Goal: Information Seeking & Learning: Learn about a topic

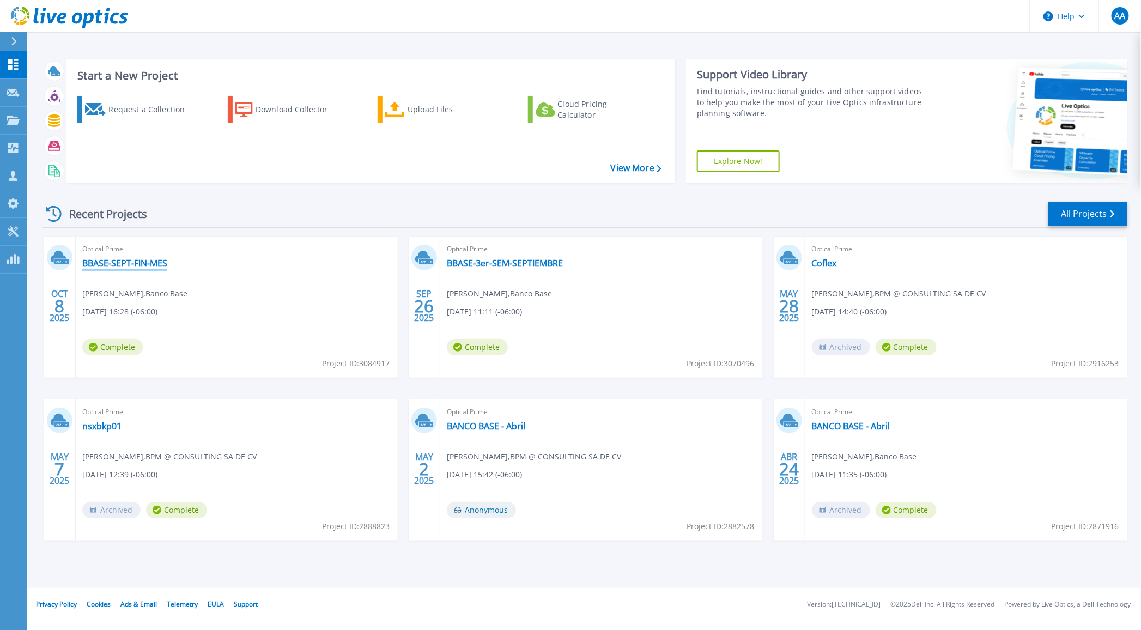
click at [113, 262] on link "BBASE-SEPT-FIN-MES" at bounding box center [124, 263] width 85 height 11
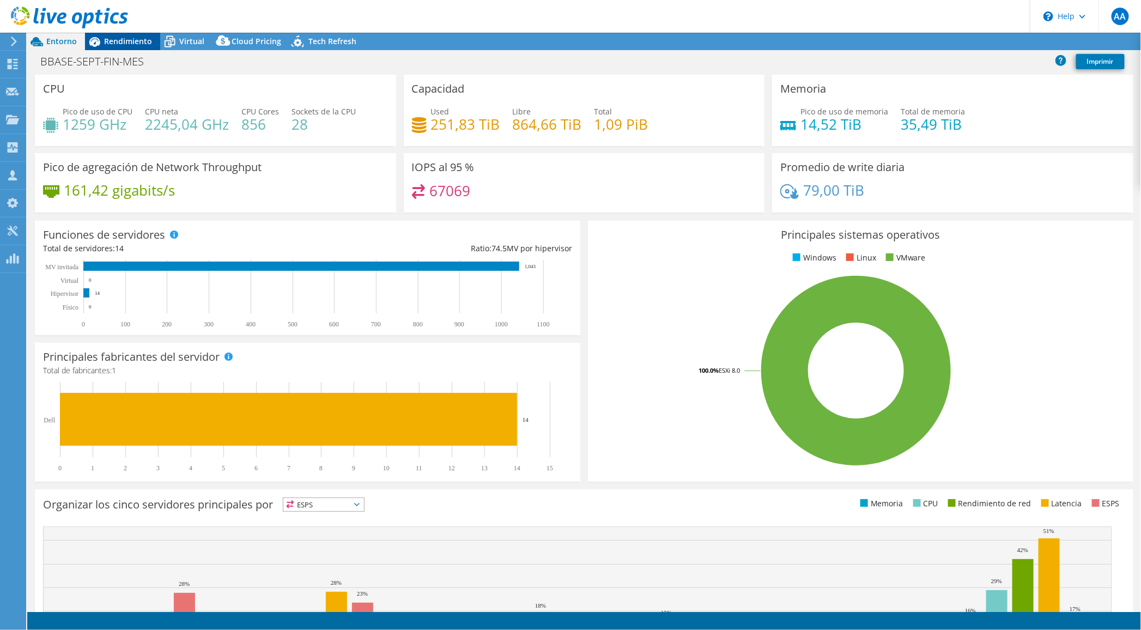
select select "USD"
click at [114, 41] on span "Rendimiento" at bounding box center [128, 41] width 48 height 10
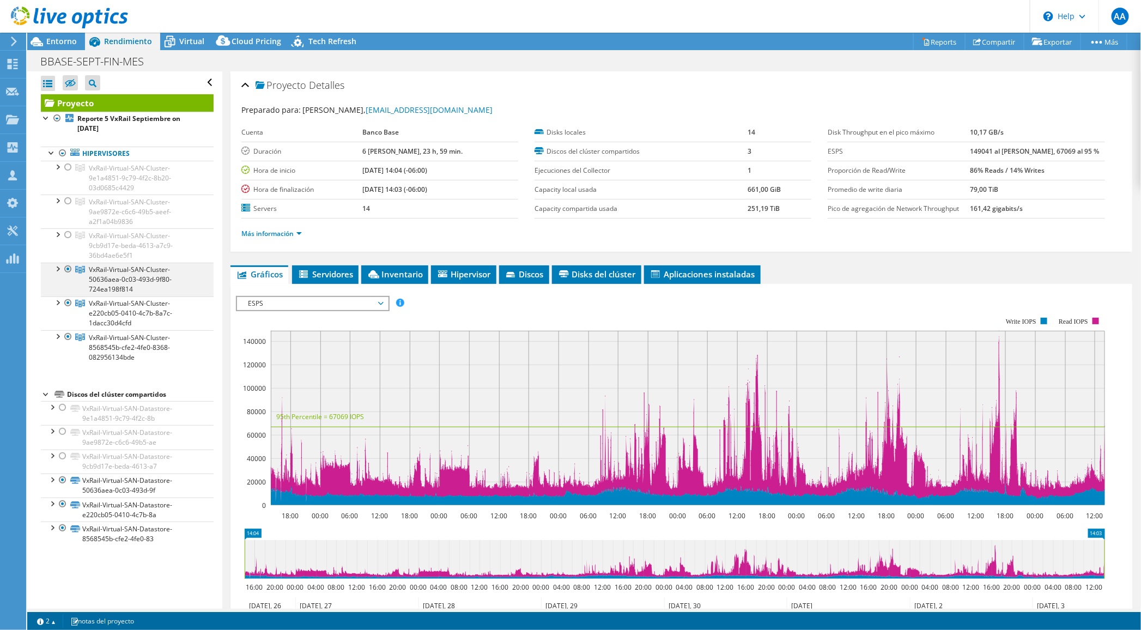
click at [58, 267] on div at bounding box center [57, 268] width 11 height 11
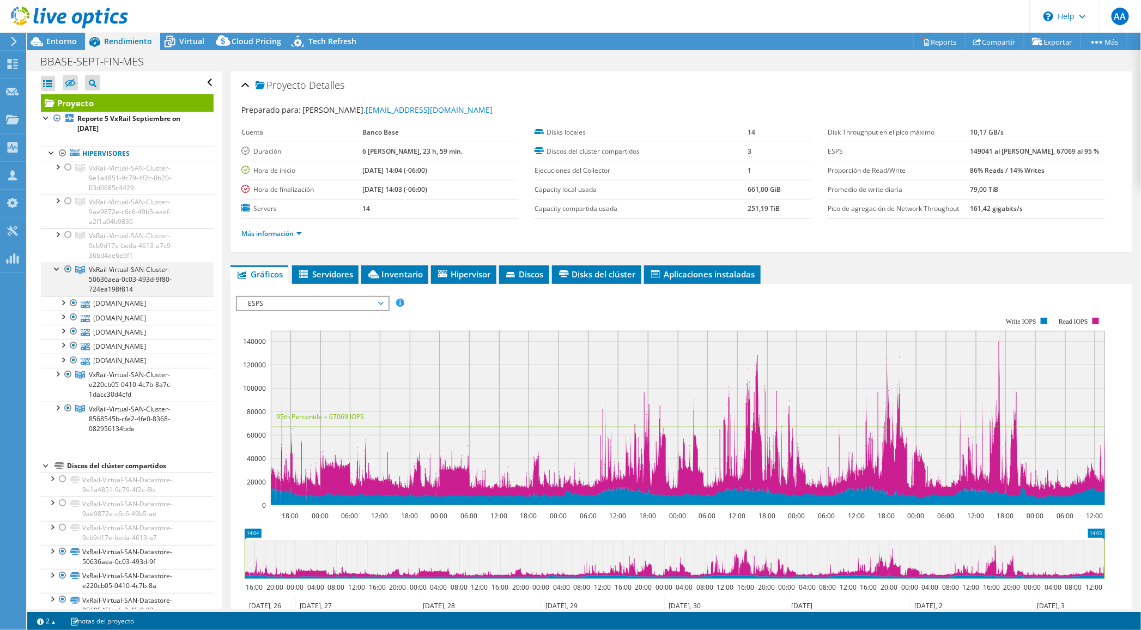
click at [52, 268] on div at bounding box center [57, 268] width 11 height 11
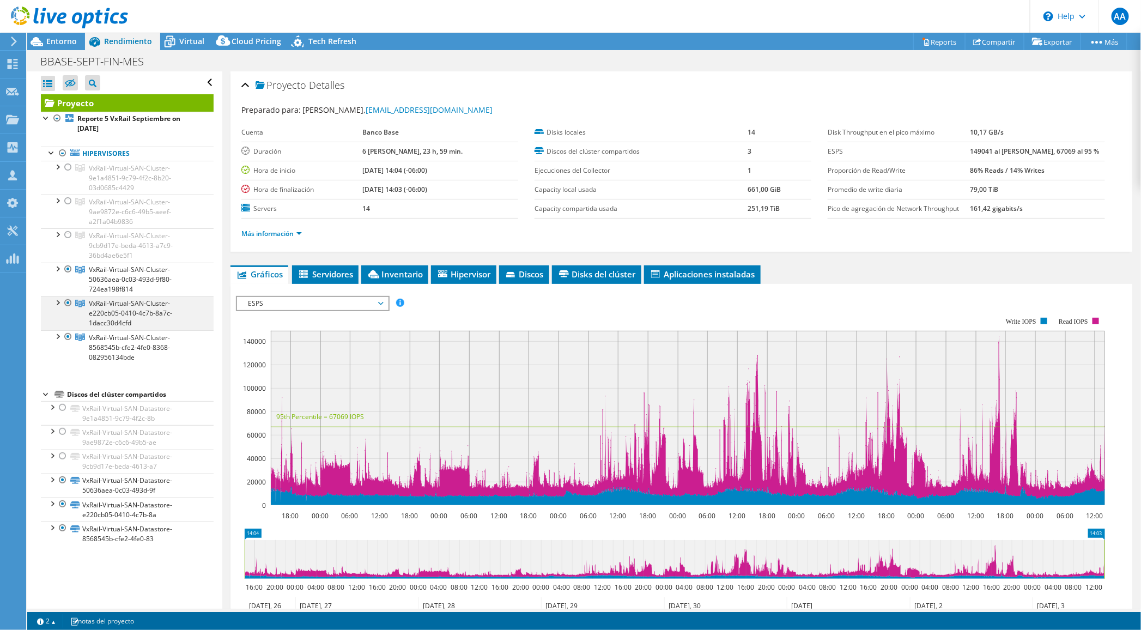
click at [56, 298] on div at bounding box center [57, 302] width 11 height 11
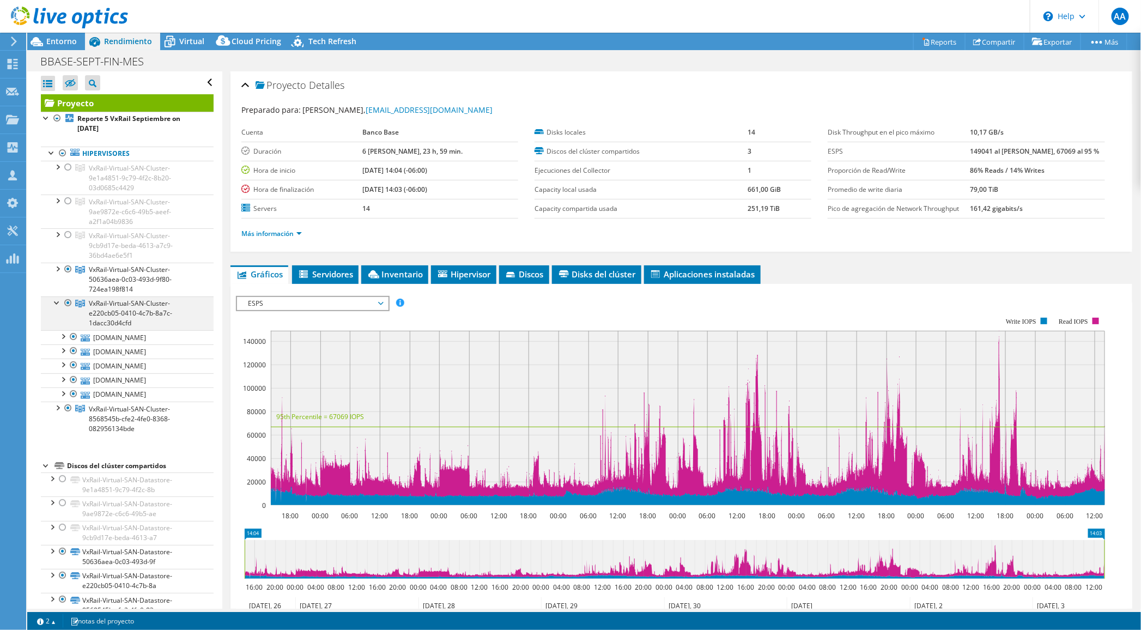
click at [56, 298] on div at bounding box center [57, 302] width 11 height 11
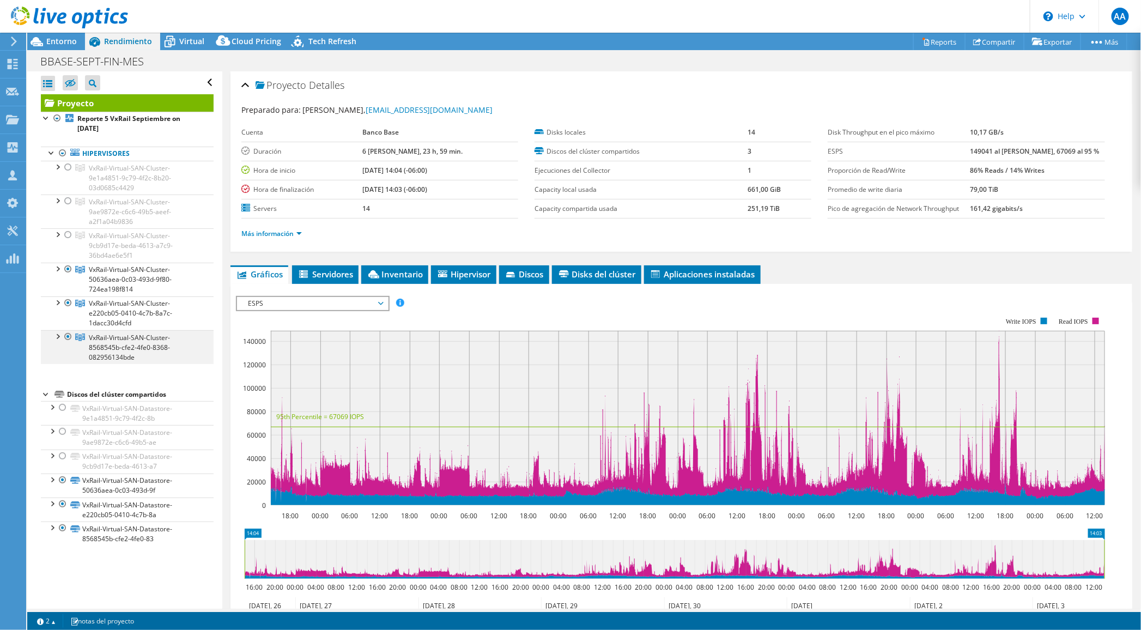
click at [55, 330] on div at bounding box center [57, 335] width 11 height 11
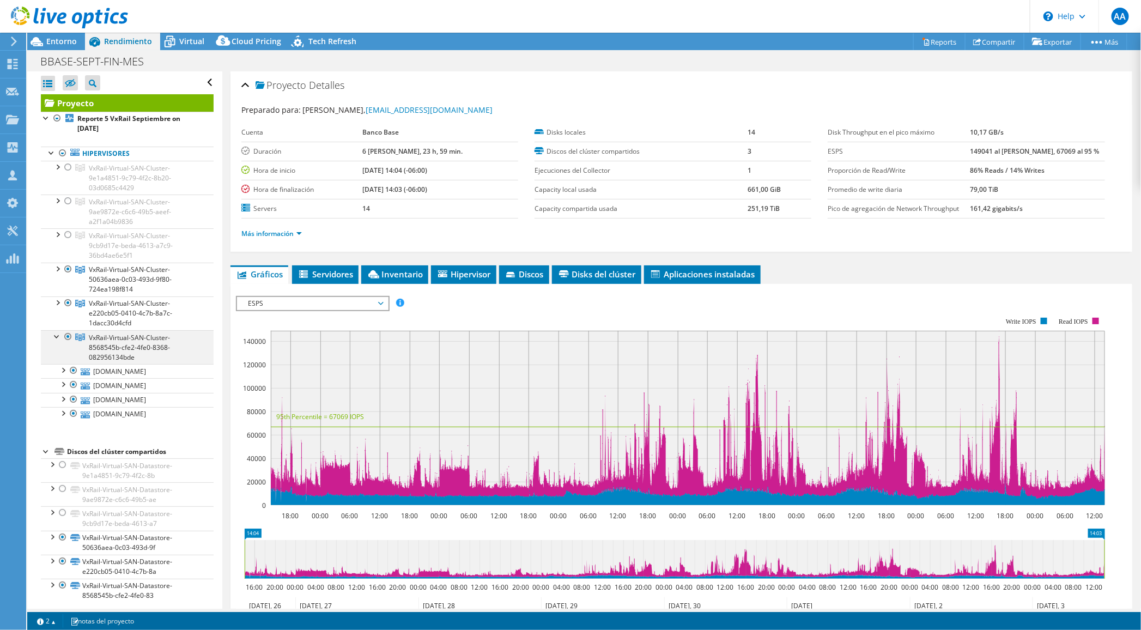
click at [55, 330] on div at bounding box center [57, 335] width 11 height 11
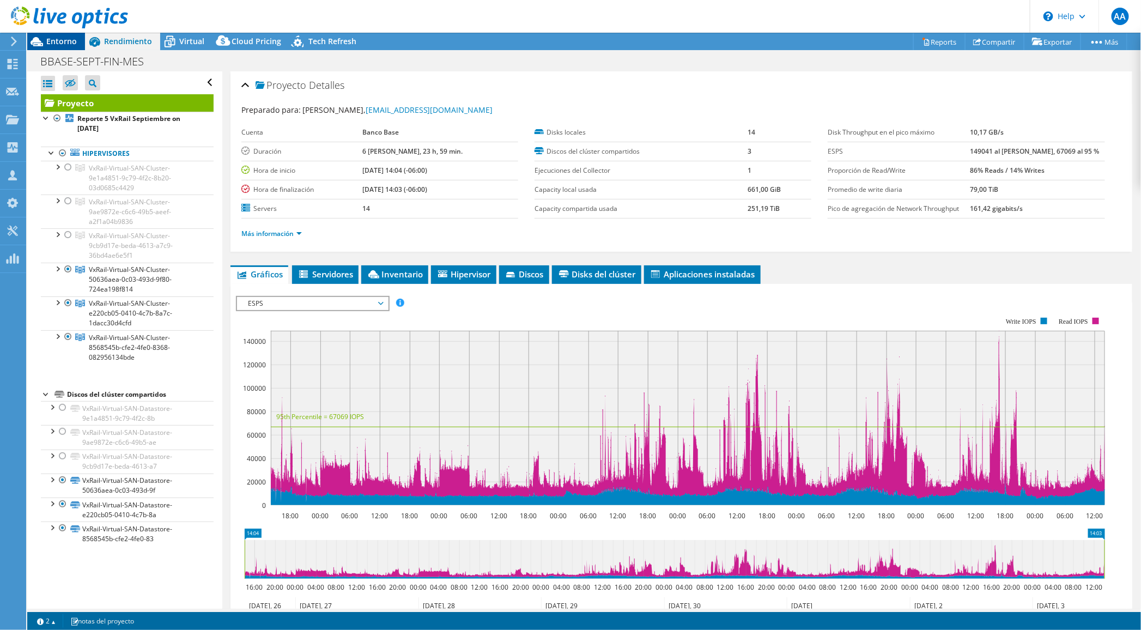
click at [70, 40] on span "Entorno" at bounding box center [61, 41] width 31 height 10
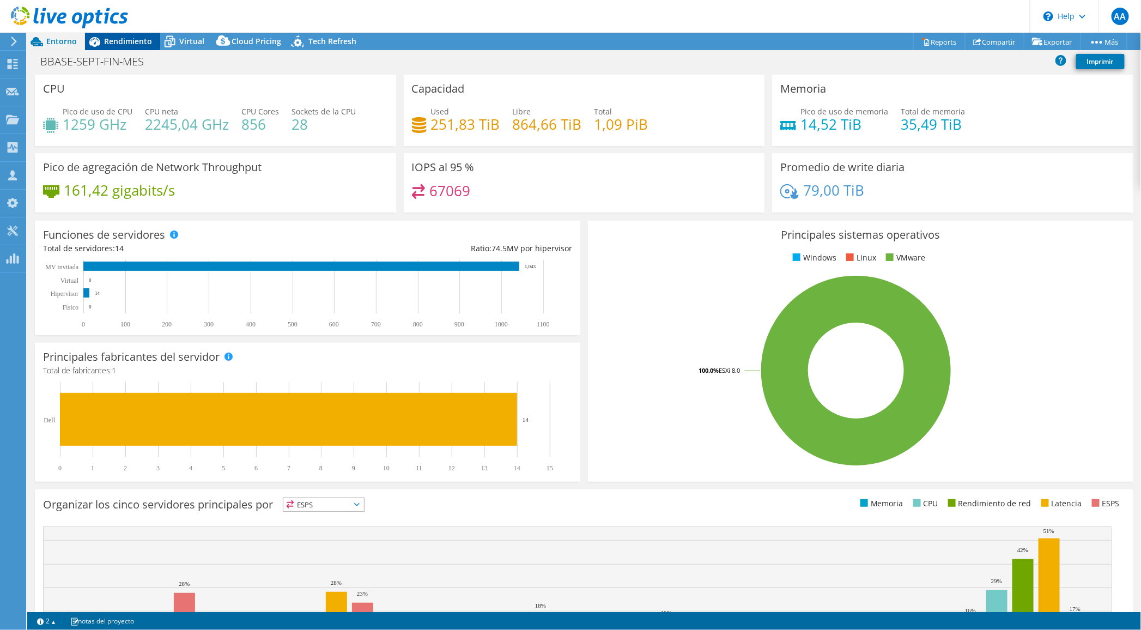
click at [131, 43] on span "Rendimiento" at bounding box center [128, 41] width 48 height 10
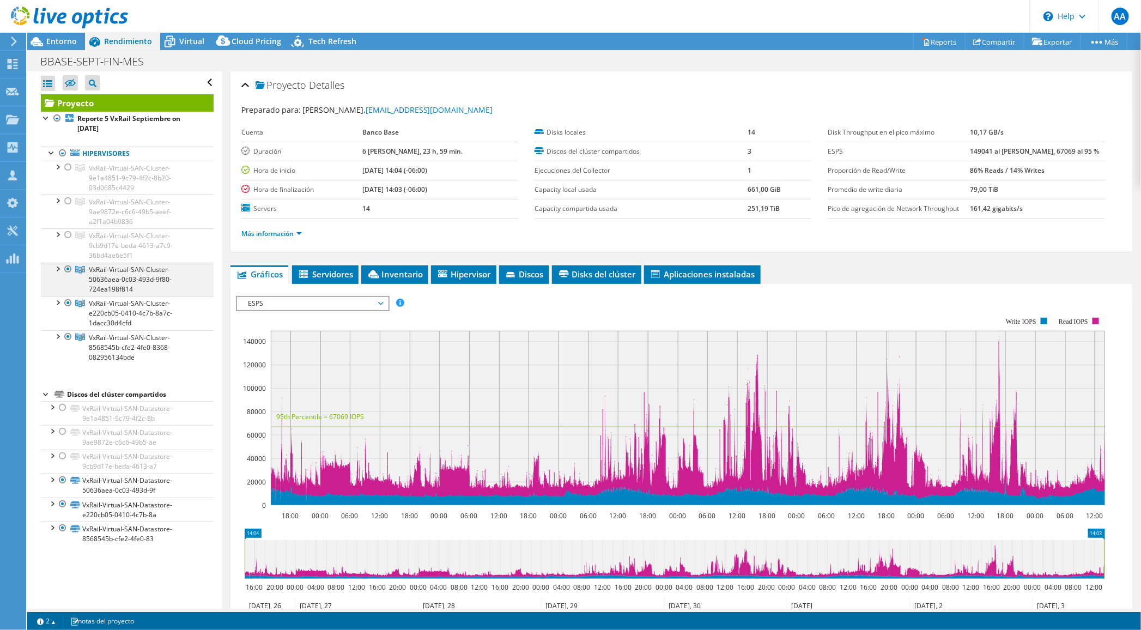
click at [59, 264] on div at bounding box center [57, 268] width 11 height 11
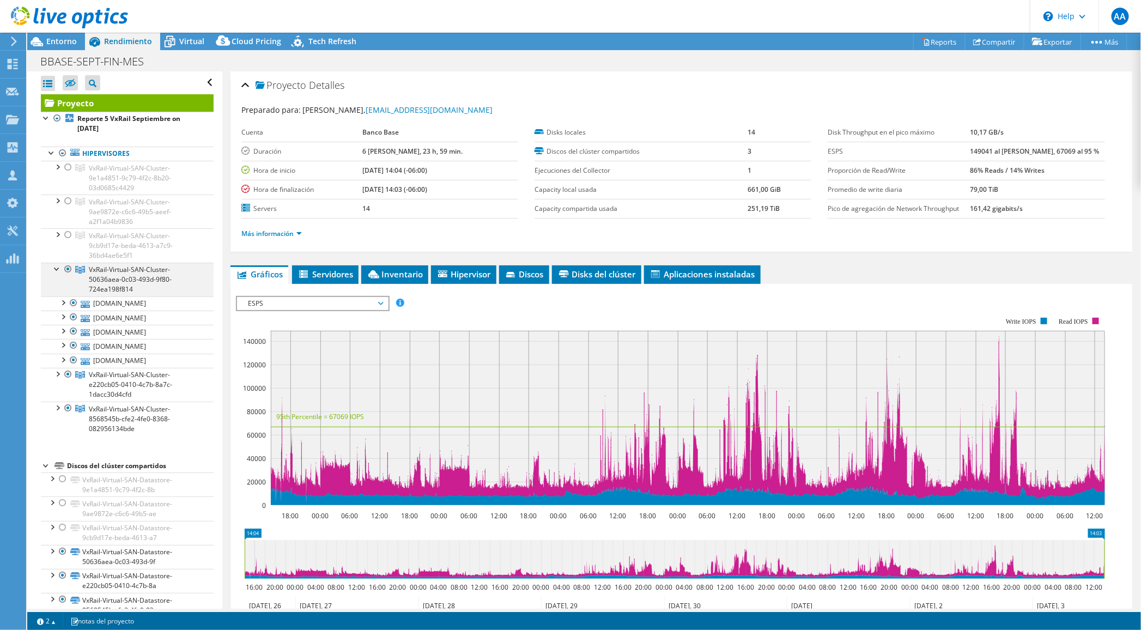
click at [71, 268] on div at bounding box center [68, 269] width 11 height 13
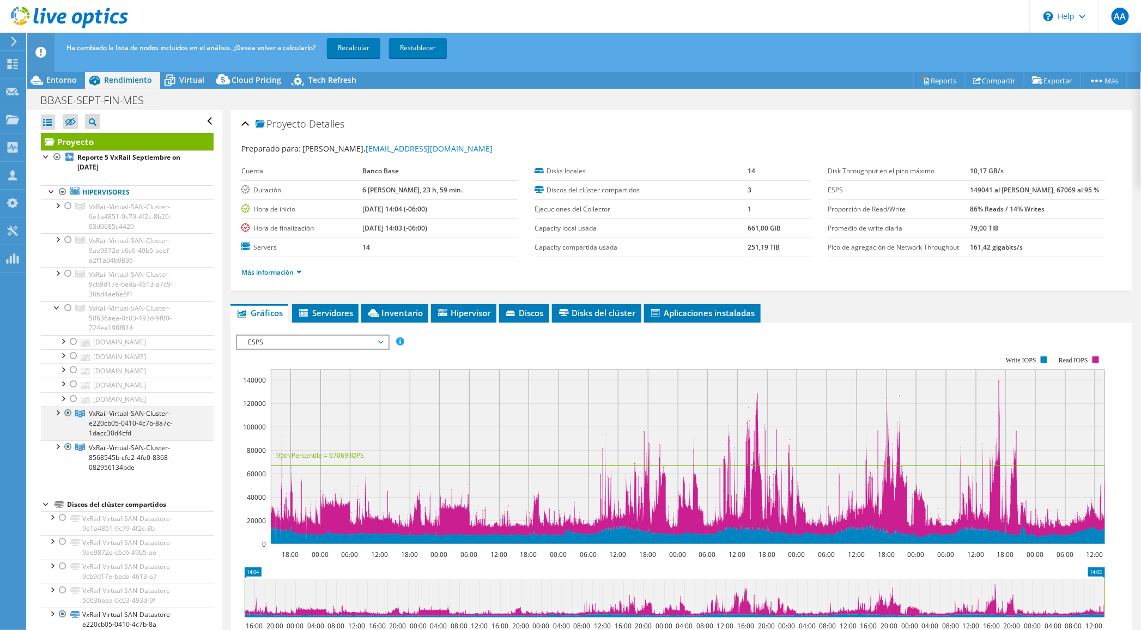
click at [59, 408] on div at bounding box center [57, 412] width 11 height 11
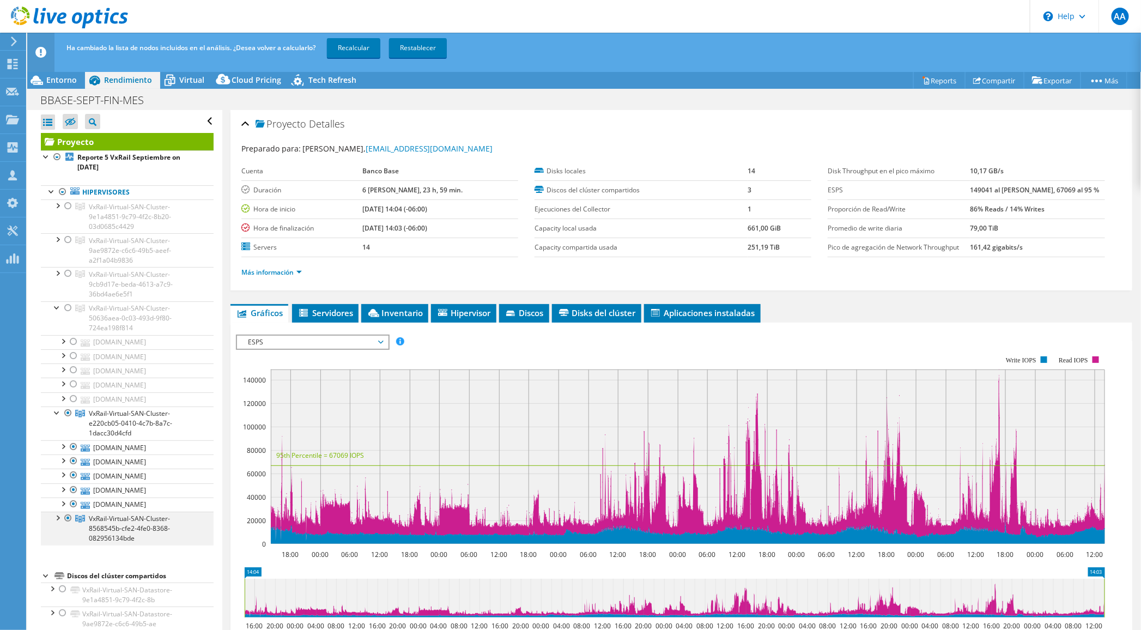
click at [56, 518] on div at bounding box center [57, 517] width 11 height 11
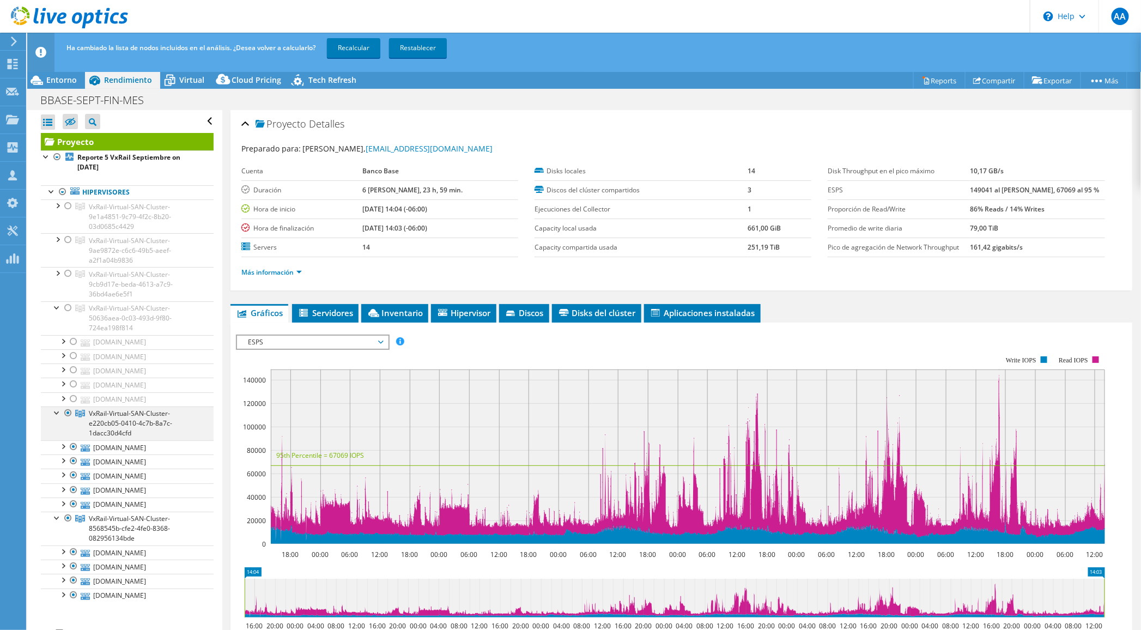
click at [65, 409] on div at bounding box center [68, 413] width 11 height 13
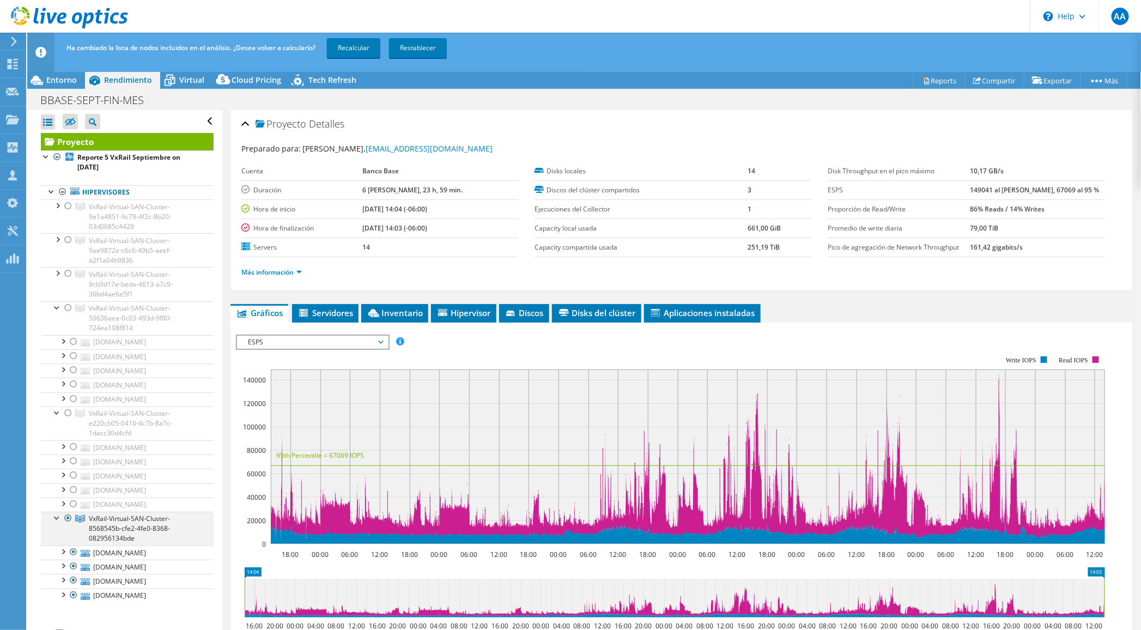
click at [68, 516] on div at bounding box center [68, 518] width 11 height 13
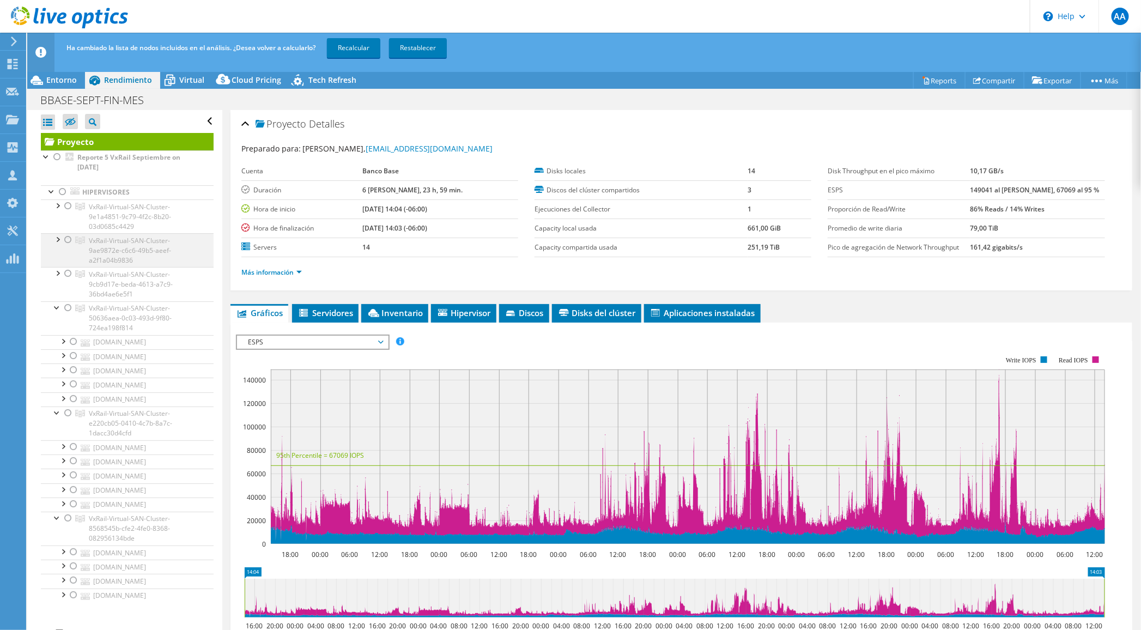
click at [57, 235] on div at bounding box center [57, 238] width 11 height 11
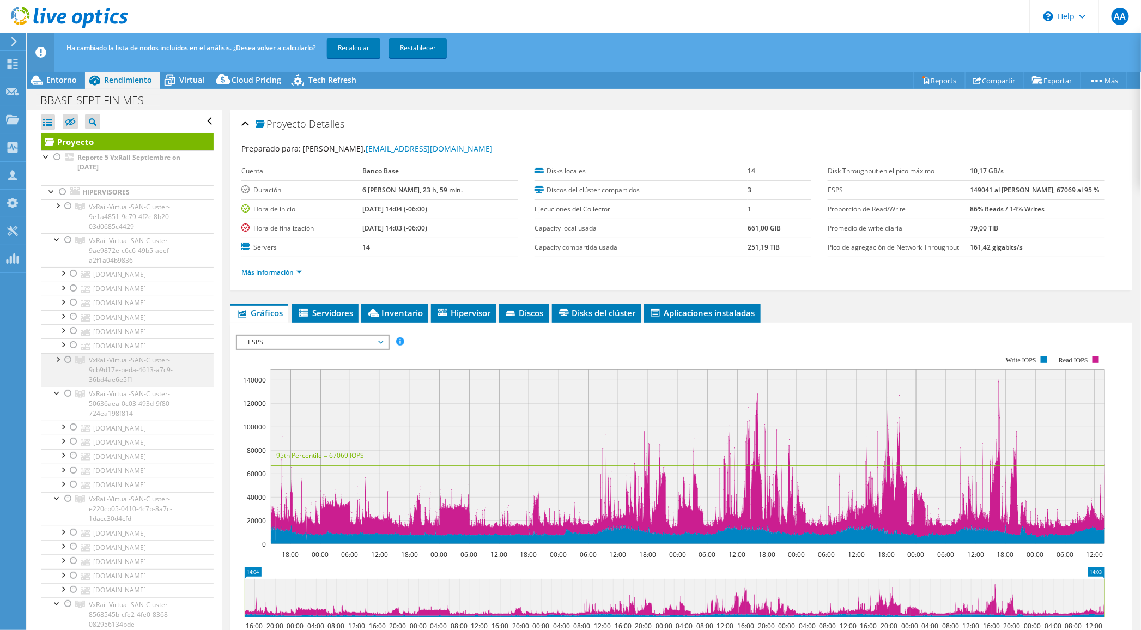
click at [55, 355] on div at bounding box center [57, 358] width 11 height 11
click at [56, 204] on div at bounding box center [57, 204] width 11 height 11
click at [67, 203] on div at bounding box center [68, 205] width 11 height 13
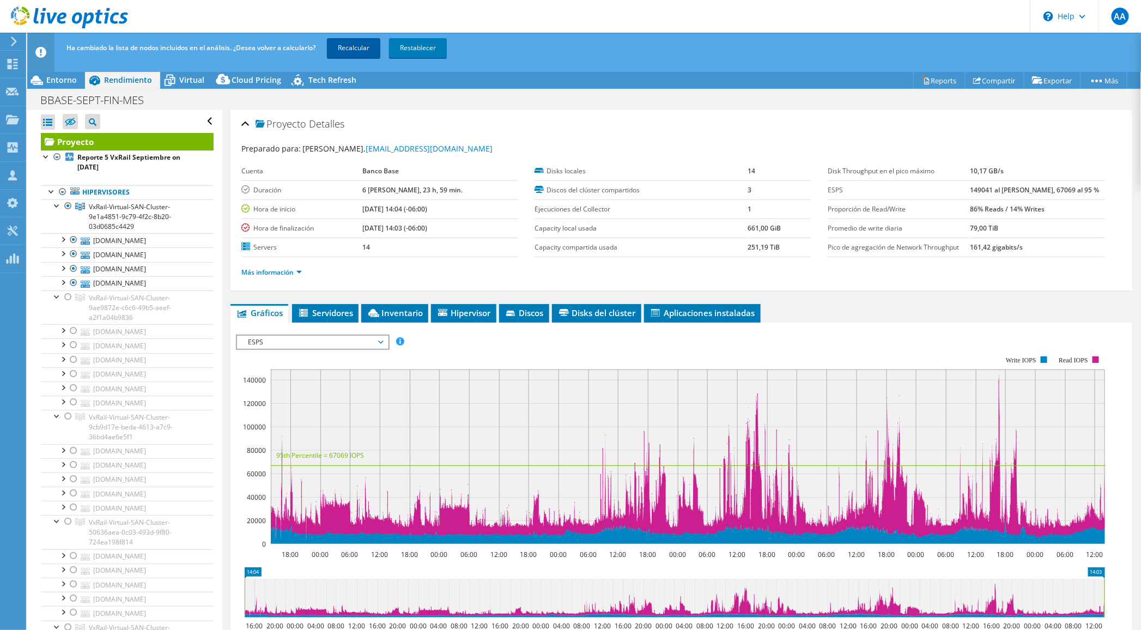
click at [358, 45] on link "Recalcular" at bounding box center [353, 48] width 53 height 20
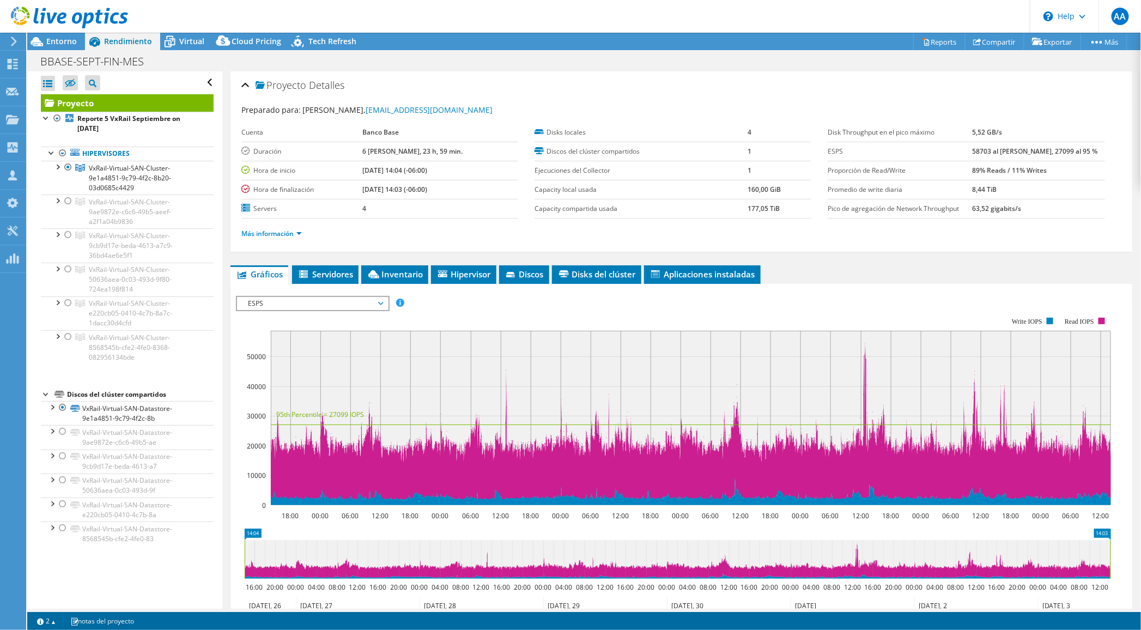
click at [46, 36] on div at bounding box center [64, 18] width 128 height 37
click at [71, 40] on span "Entorno" at bounding box center [61, 41] width 31 height 10
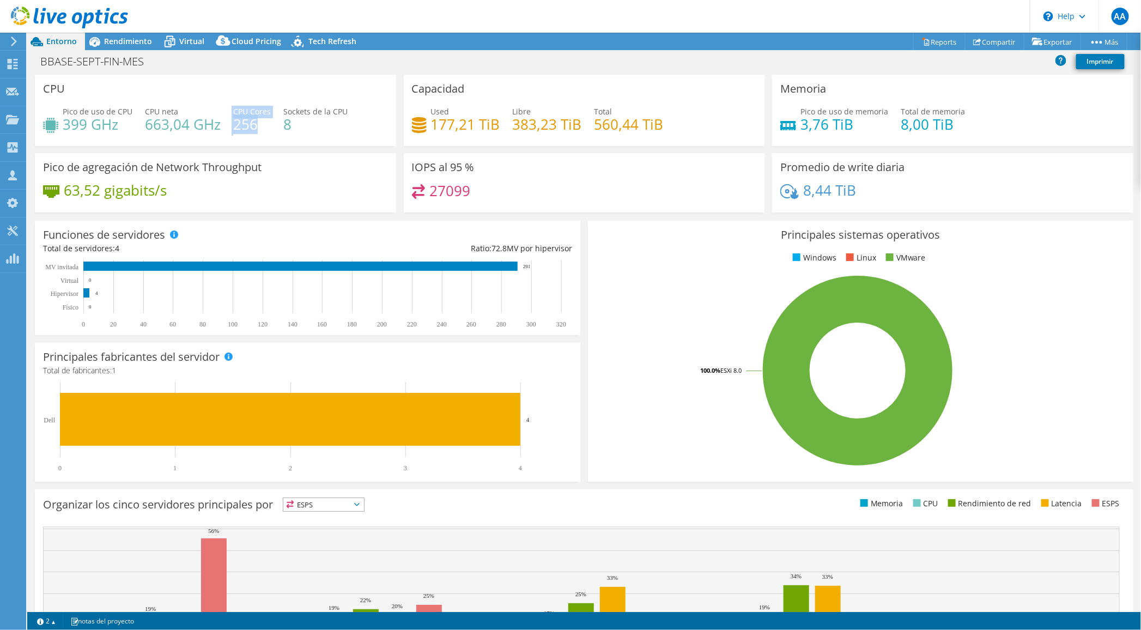
drag, startPoint x: 229, startPoint y: 123, endPoint x: 252, endPoint y: 120, distance: 23.1
click at [252, 120] on div "Pico de uso de CPU 399 GHz CPU [PERSON_NAME] 663,04 GHz CPU Cores 256 Sockets d…" at bounding box center [215, 123] width 345 height 35
click at [257, 119] on h4 "256" at bounding box center [252, 124] width 38 height 12
click at [246, 118] on h4 "256" at bounding box center [252, 124] width 38 height 12
drag, startPoint x: 146, startPoint y: 122, endPoint x: 189, endPoint y: 124, distance: 43.6
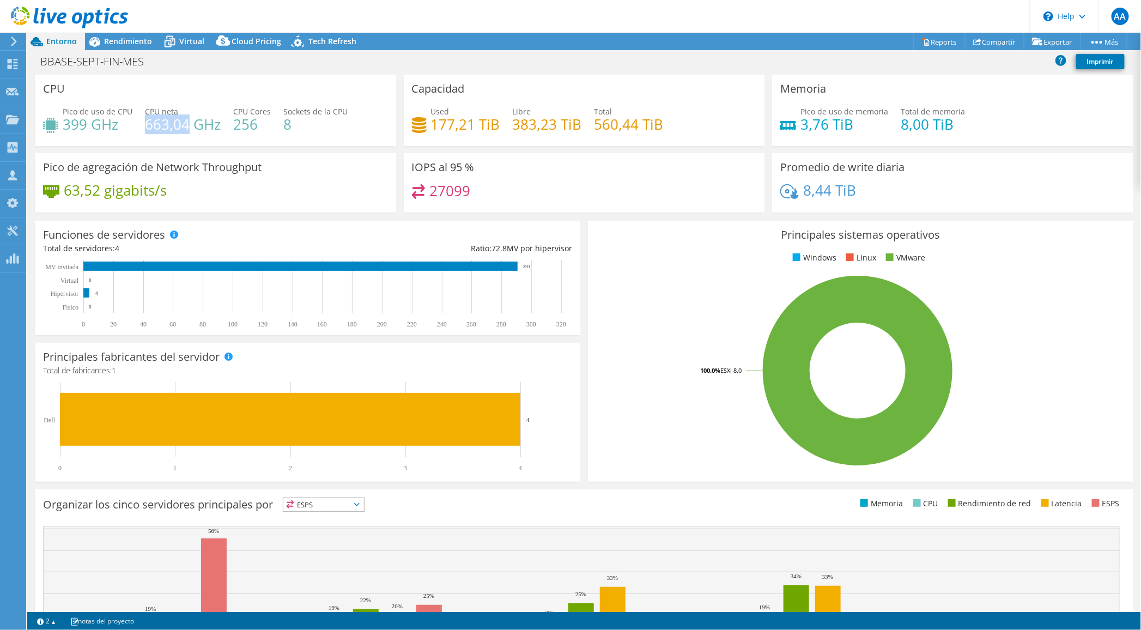
click at [189, 124] on h4 "663,04 GHz" at bounding box center [183, 124] width 76 height 12
drag, startPoint x: 68, startPoint y: 123, endPoint x: 98, endPoint y: 123, distance: 30.0
click at [94, 123] on h4 "399 GHz" at bounding box center [98, 124] width 70 height 12
click at [101, 124] on h4 "399 GHz" at bounding box center [98, 124] width 70 height 12
drag, startPoint x: 70, startPoint y: 124, endPoint x: 96, endPoint y: 124, distance: 26.2
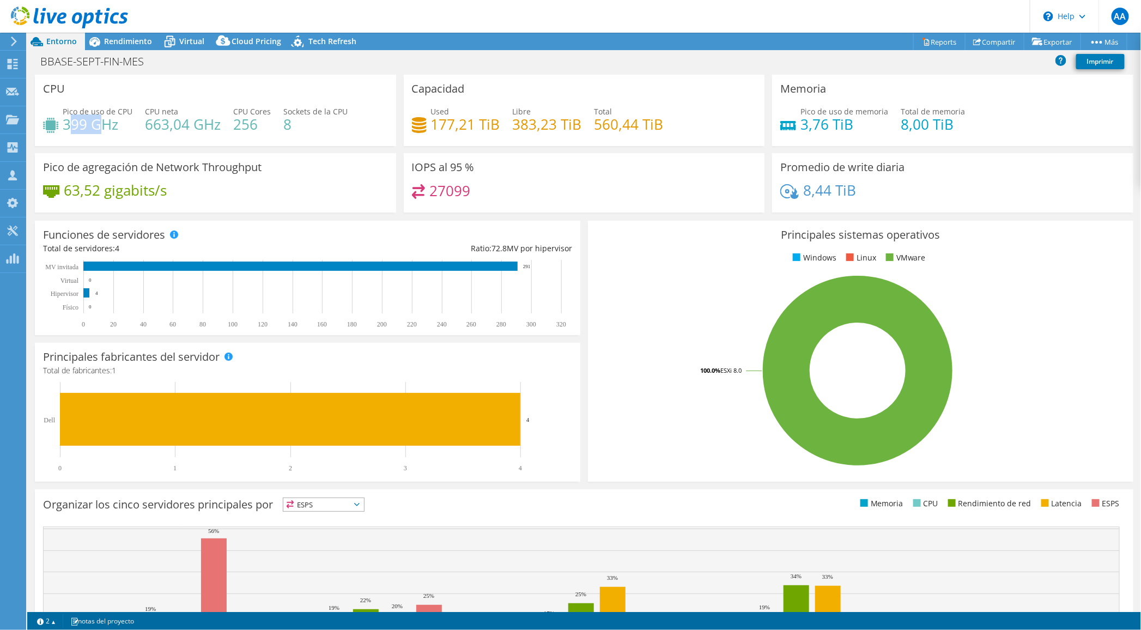
click at [96, 124] on h4 "399 GHz" at bounding box center [98, 124] width 70 height 12
click at [97, 125] on h4 "399 GHz" at bounding box center [98, 124] width 70 height 12
drag, startPoint x: 117, startPoint y: 125, endPoint x: 50, endPoint y: 125, distance: 67.6
click at [50, 125] on div "Pico de uso de CPU 399 GHz" at bounding box center [87, 118] width 89 height 25
click at [143, 43] on span "Rendimiento" at bounding box center [128, 41] width 48 height 10
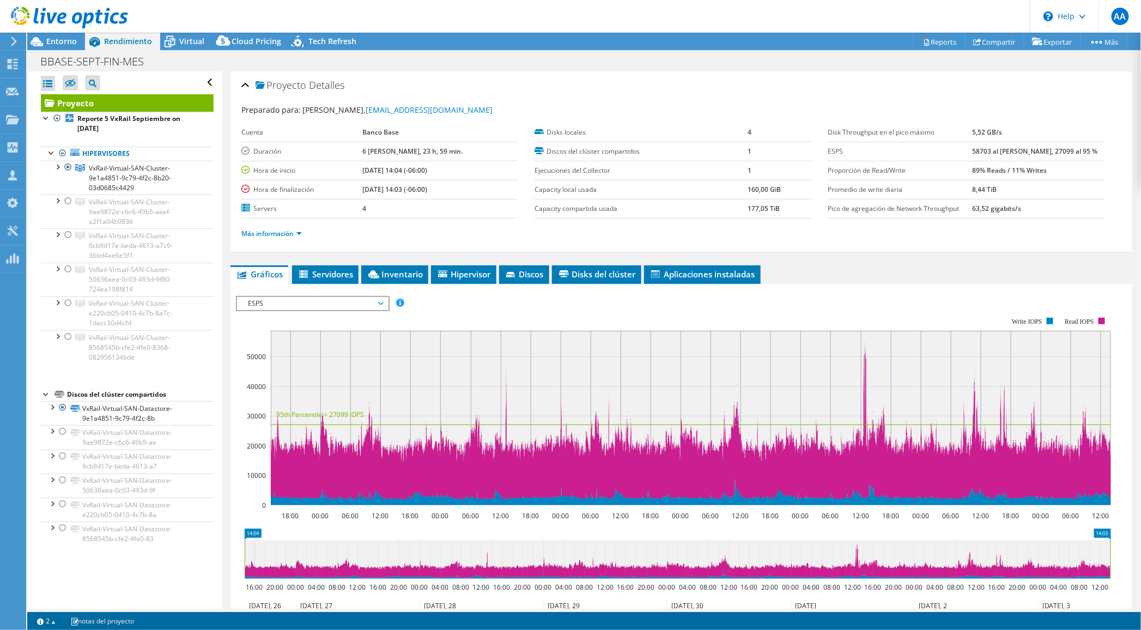
click at [297, 299] on span "ESPS" at bounding box center [313, 303] width 140 height 13
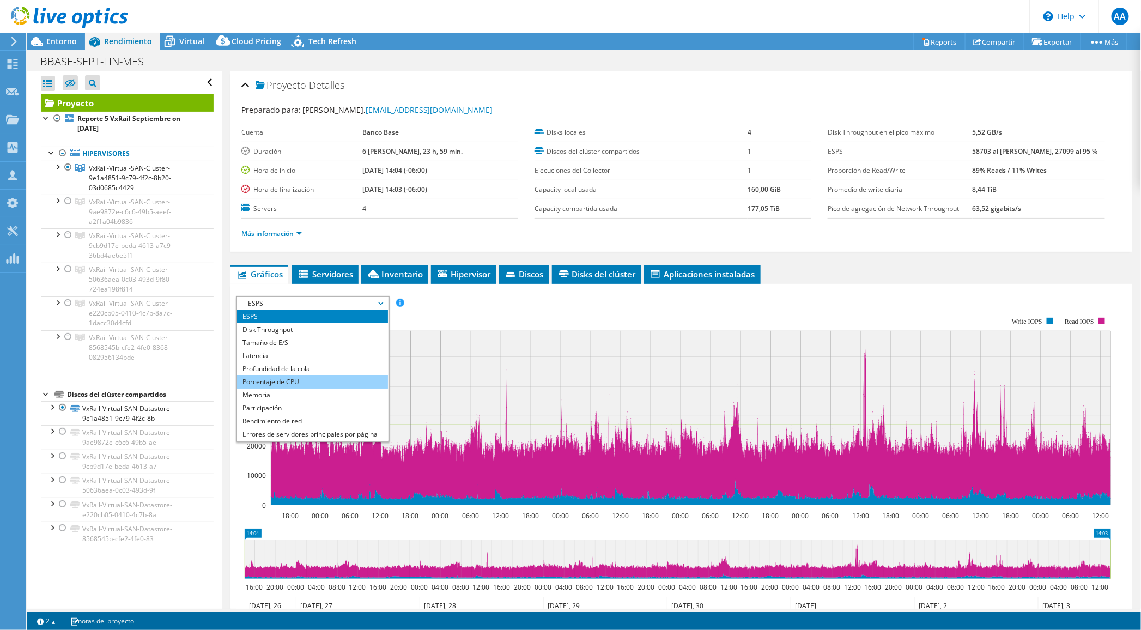
click at [269, 377] on li "Porcentaje de CPU" at bounding box center [312, 382] width 151 height 13
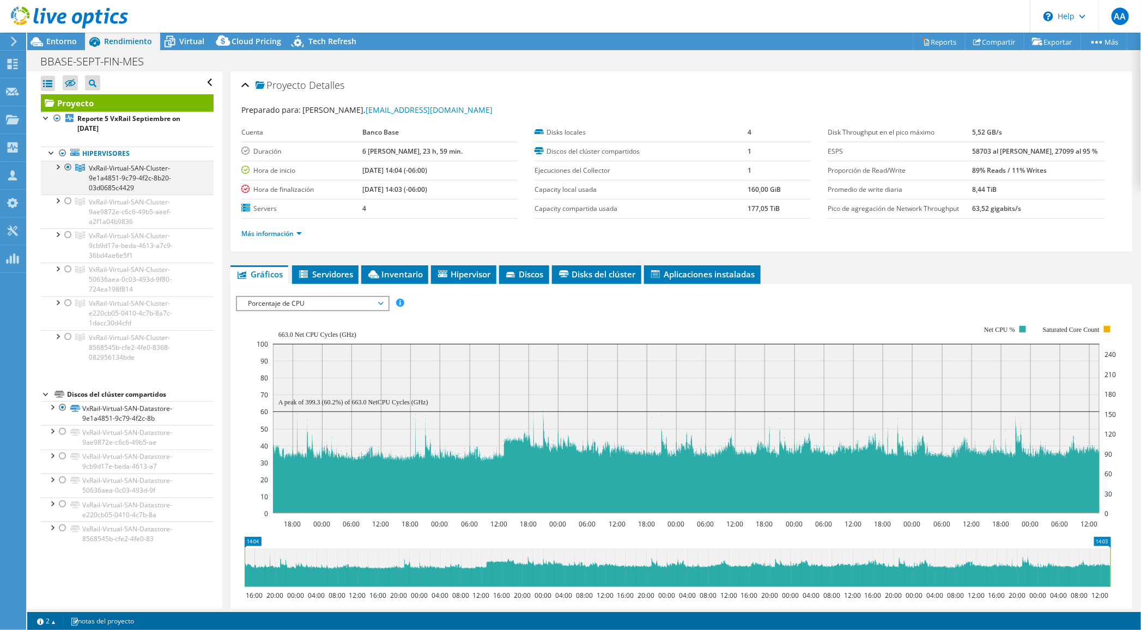
drag, startPoint x: 59, startPoint y: 163, endPoint x: 66, endPoint y: 166, distance: 7.6
click at [59, 163] on div at bounding box center [57, 166] width 11 height 11
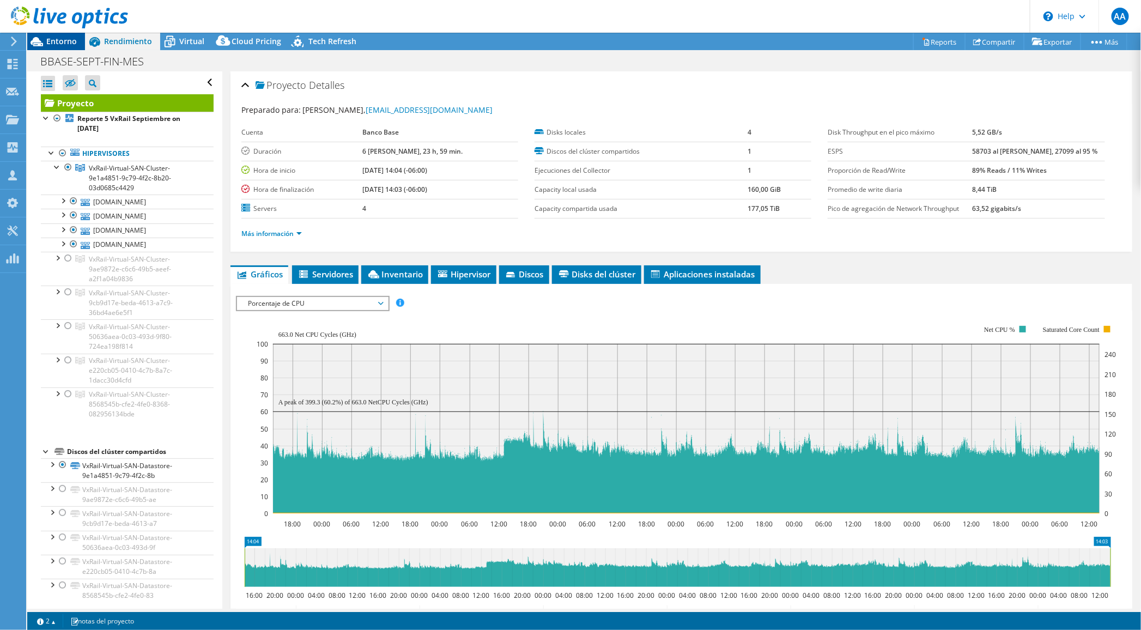
click at [59, 45] on span "Entorno" at bounding box center [61, 41] width 31 height 10
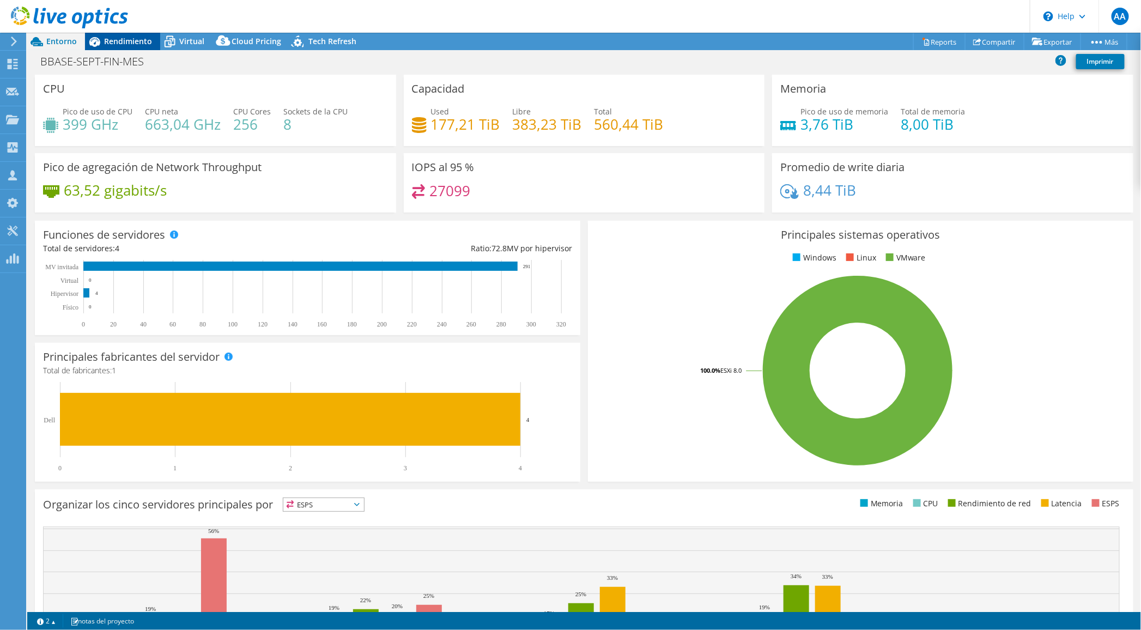
click at [118, 39] on span "Rendimiento" at bounding box center [128, 41] width 48 height 10
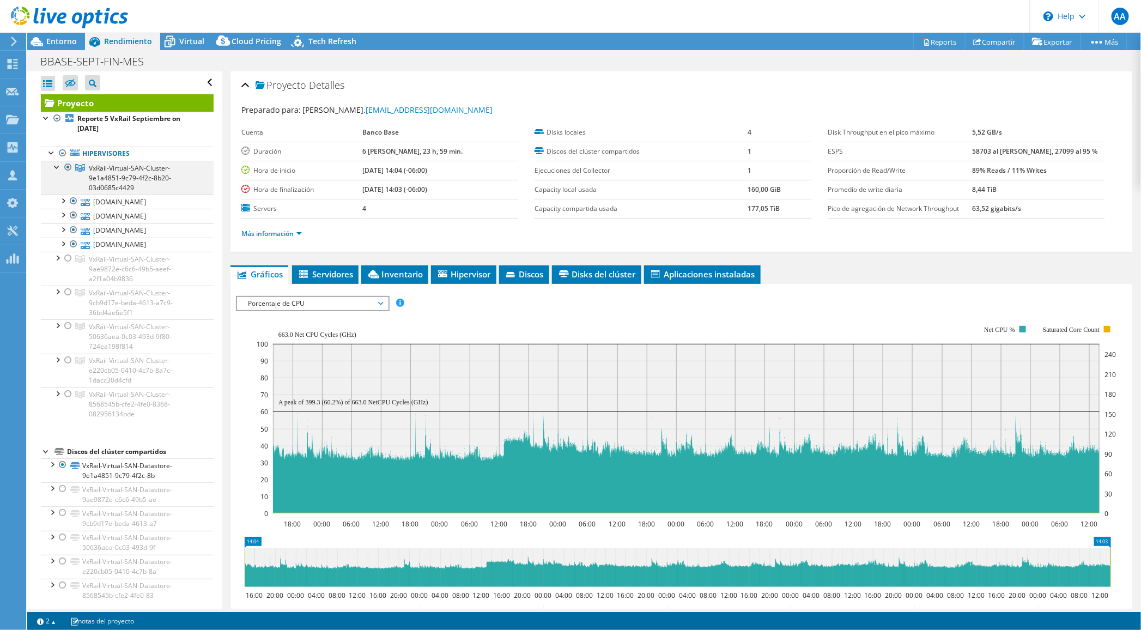
click at [57, 164] on div at bounding box center [57, 166] width 11 height 11
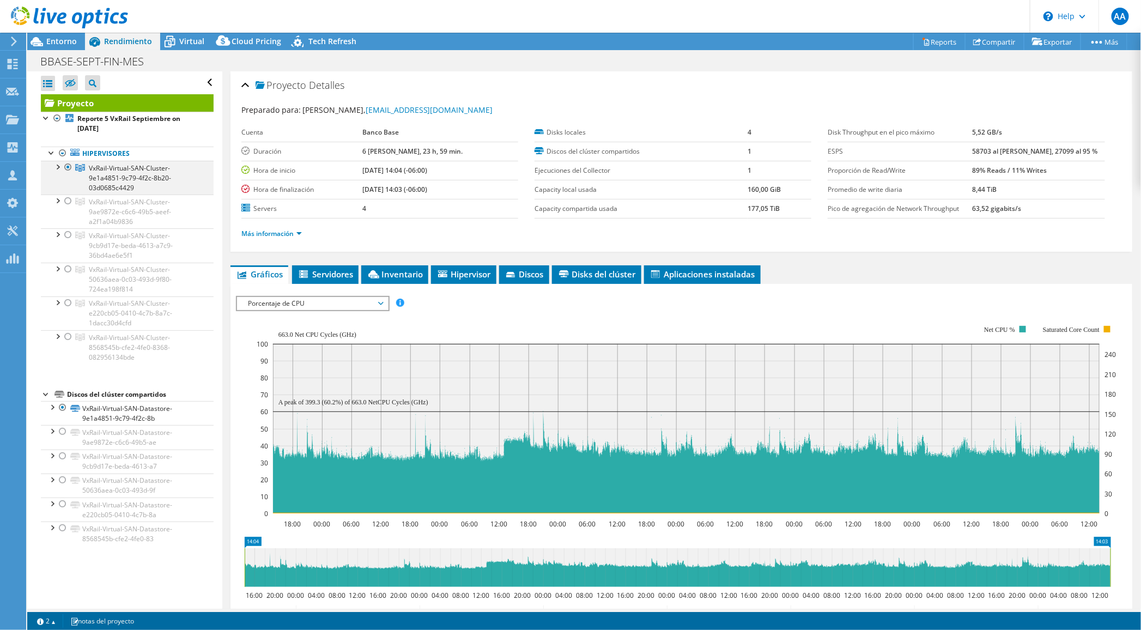
click at [68, 164] on div at bounding box center [68, 167] width 11 height 13
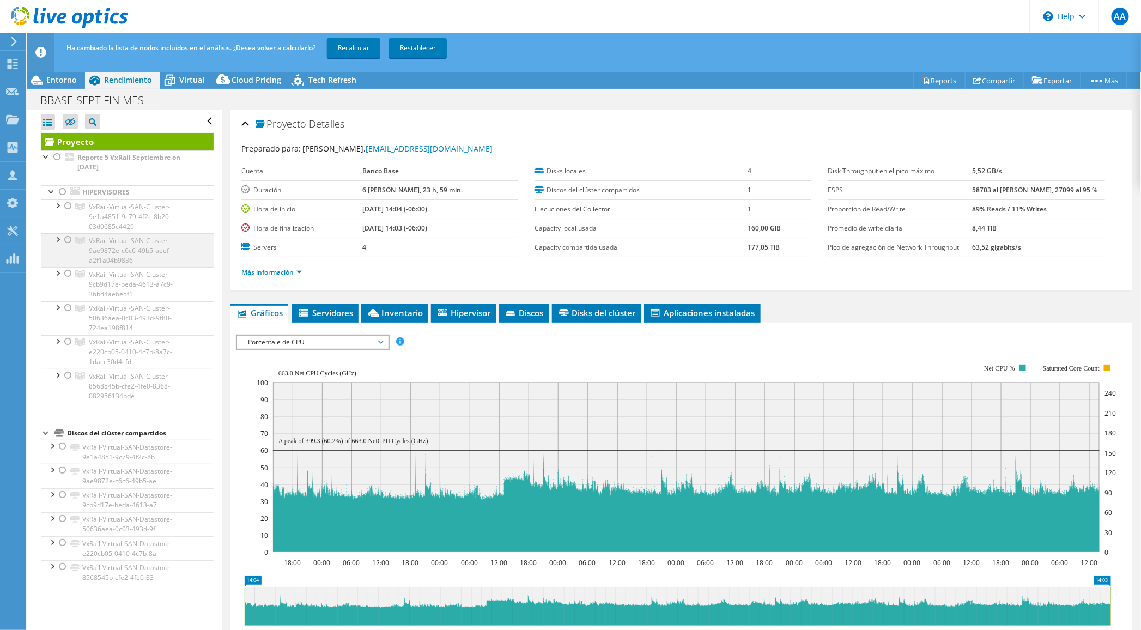
click at [53, 238] on div at bounding box center [57, 238] width 11 height 11
click at [71, 238] on div at bounding box center [68, 239] width 11 height 13
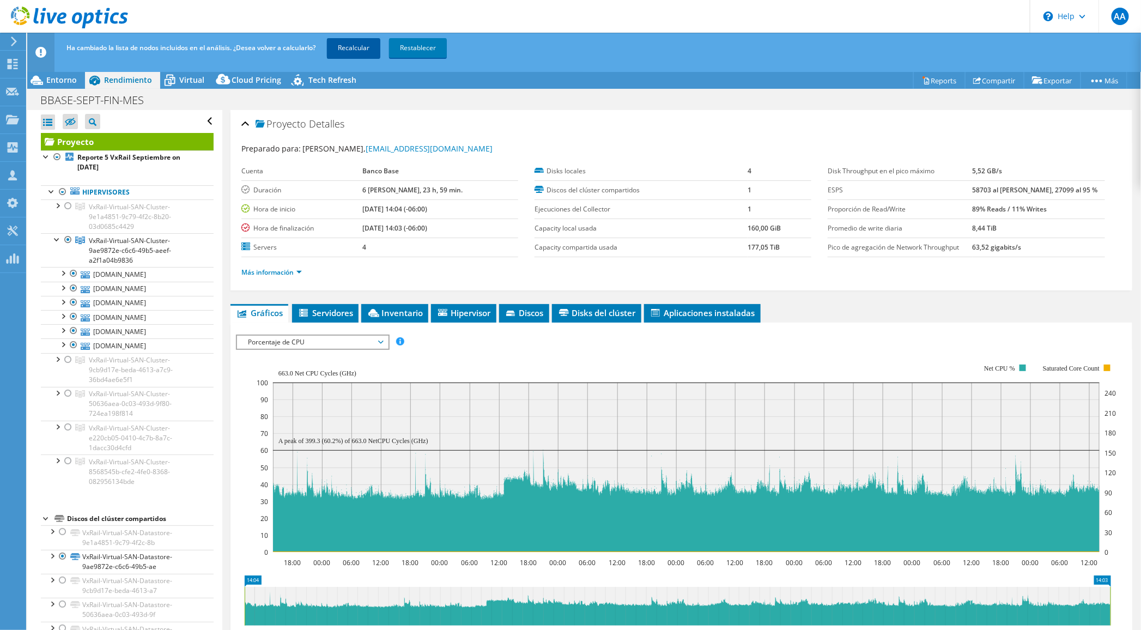
click at [352, 47] on link "Recalcular" at bounding box center [353, 48] width 53 height 20
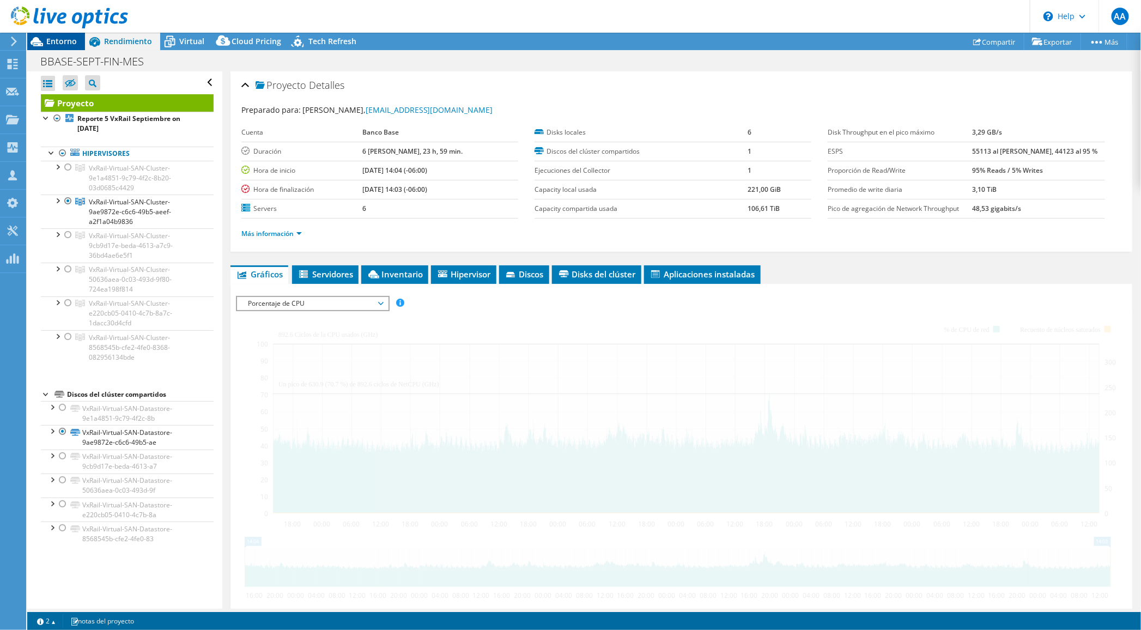
click at [59, 40] on span "Entorno" at bounding box center [61, 41] width 31 height 10
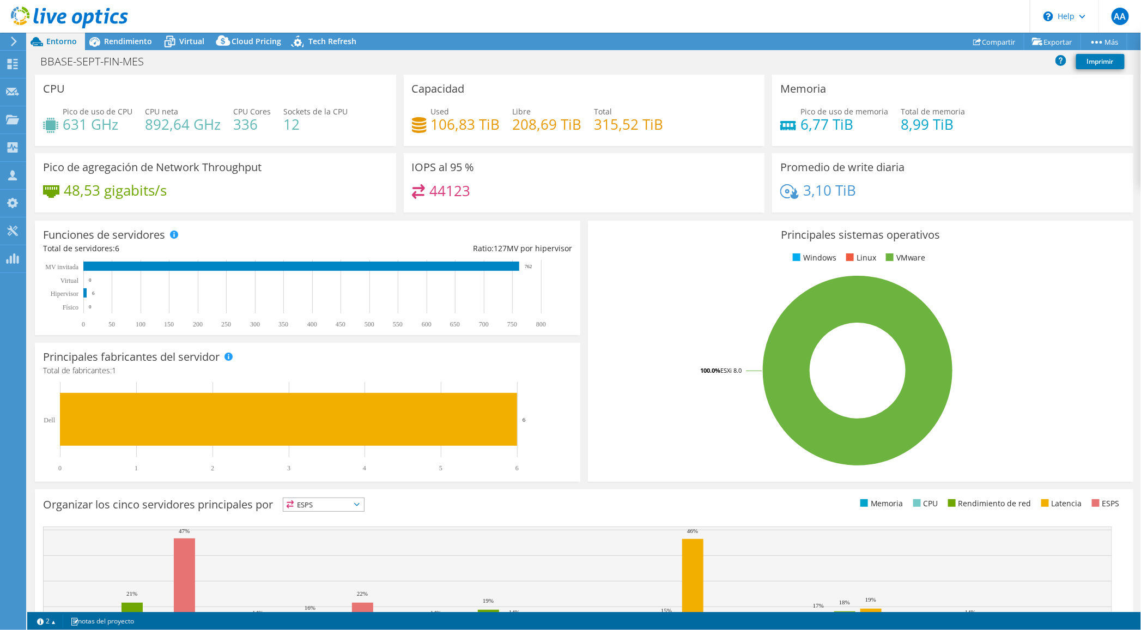
click at [65, 40] on span "Entorno" at bounding box center [61, 41] width 31 height 10
drag, startPoint x: 144, startPoint y: 121, endPoint x: 216, endPoint y: 119, distance: 72.5
click at [216, 119] on h4 "892,64 GHz" at bounding box center [183, 124] width 76 height 12
copy h4 "892,64 GHz"
click at [131, 37] on span "Rendimiento" at bounding box center [128, 41] width 48 height 10
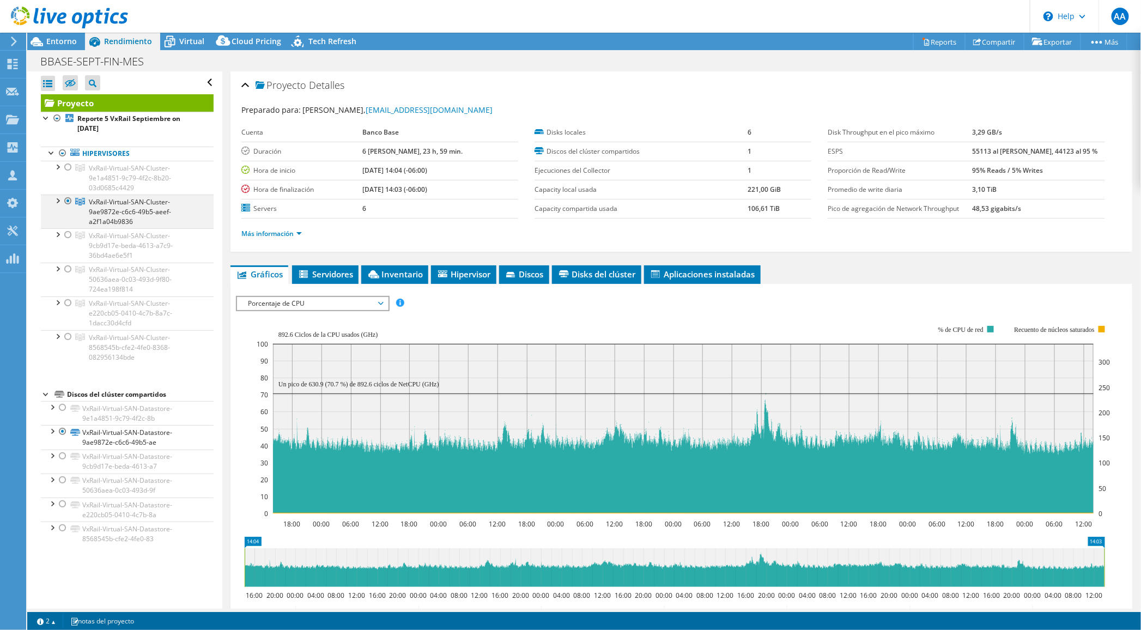
click at [70, 203] on div at bounding box center [68, 201] width 11 height 13
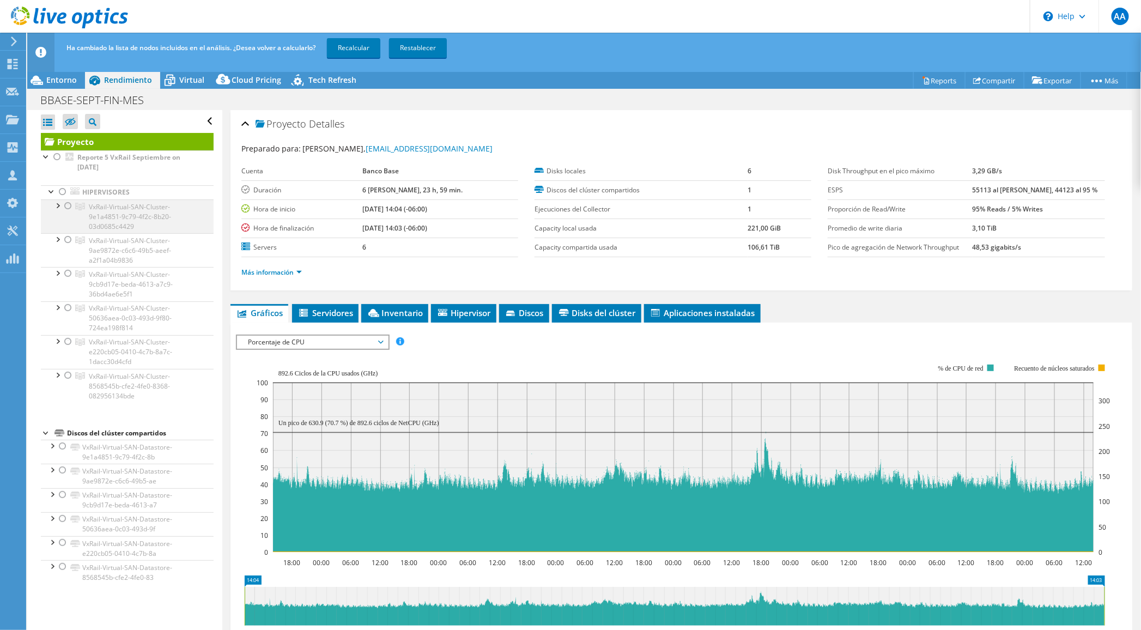
click at [66, 205] on div at bounding box center [68, 205] width 11 height 13
click at [349, 50] on link "Recalcular" at bounding box center [353, 48] width 53 height 20
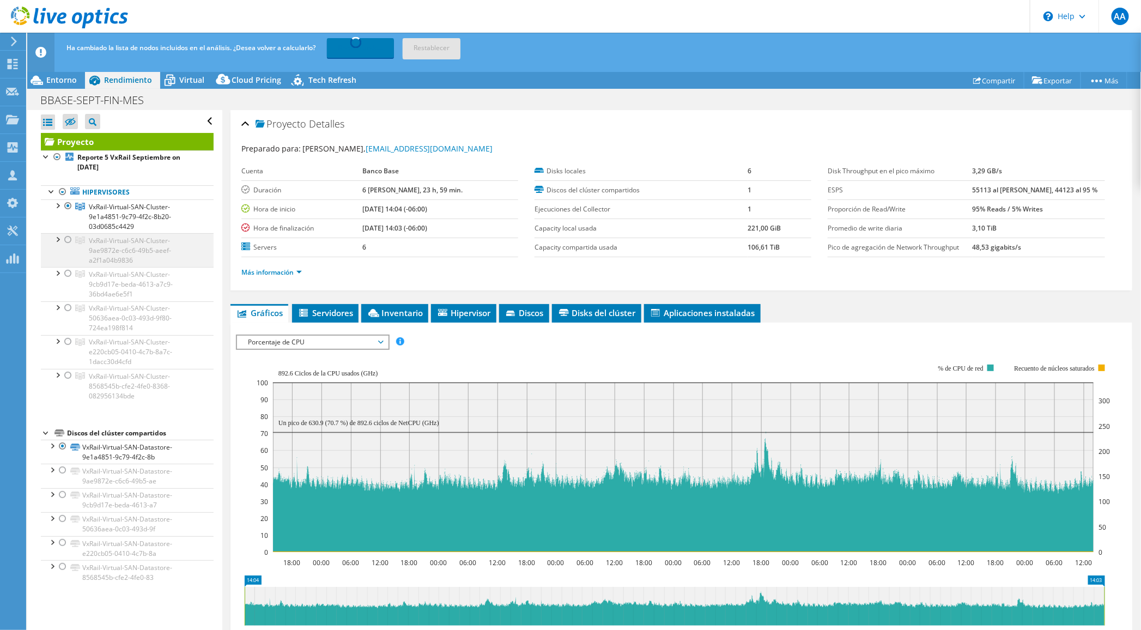
click at [55, 241] on div at bounding box center [57, 238] width 11 height 11
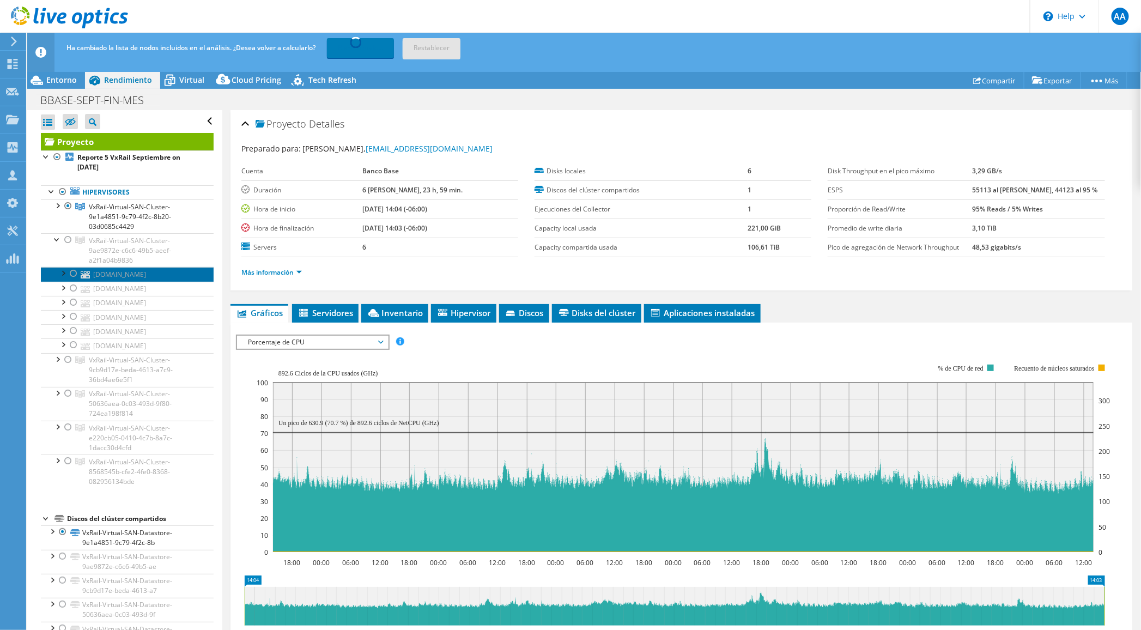
click at [109, 273] on link "[DOMAIN_NAME]" at bounding box center [127, 274] width 173 height 14
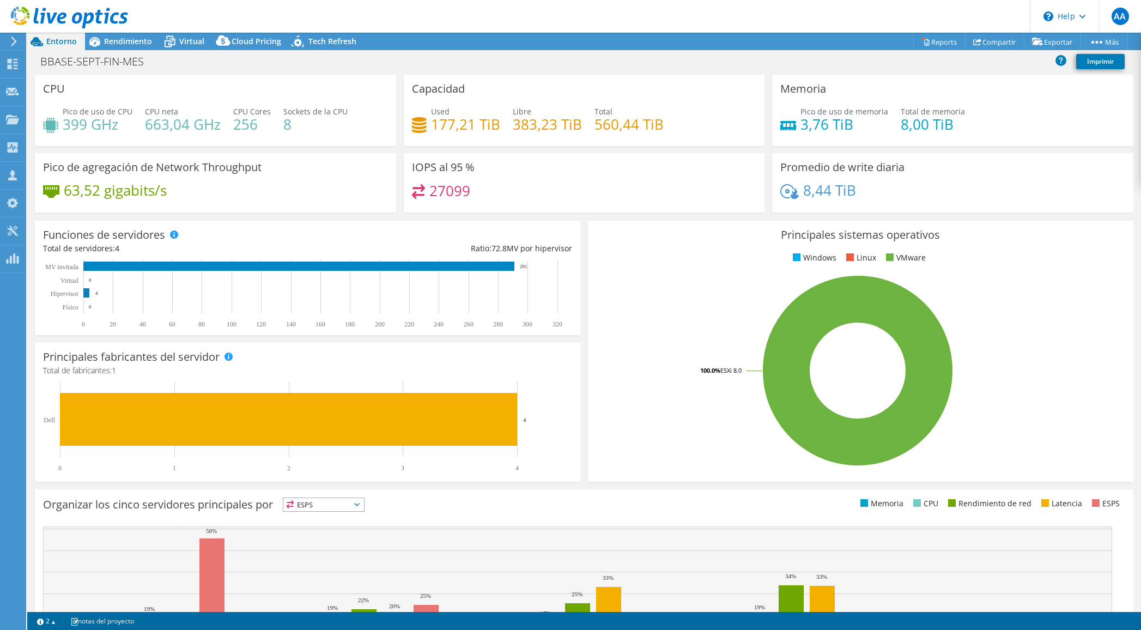
select select "USD"
click at [221, 121] on div "Pico de uso de CPU 399 GHz CPU [PERSON_NAME] 663,04 GHz CPU Cores 256 Sockets d…" at bounding box center [215, 123] width 345 height 35
click at [127, 45] on span "Rendimiento" at bounding box center [128, 41] width 48 height 10
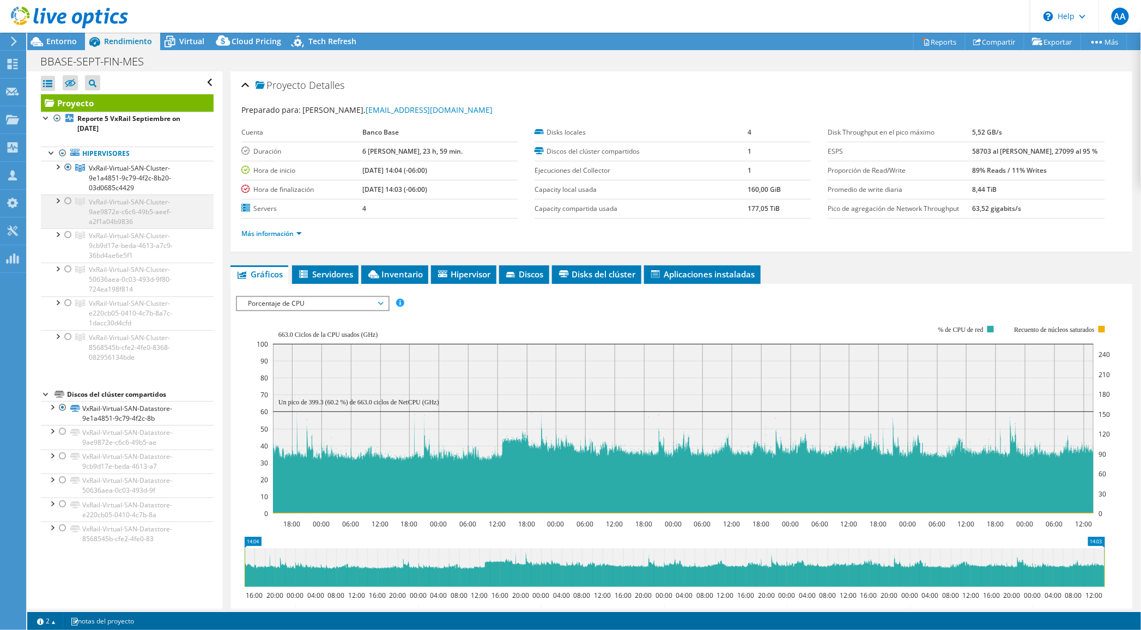
click at [69, 202] on div at bounding box center [68, 201] width 11 height 13
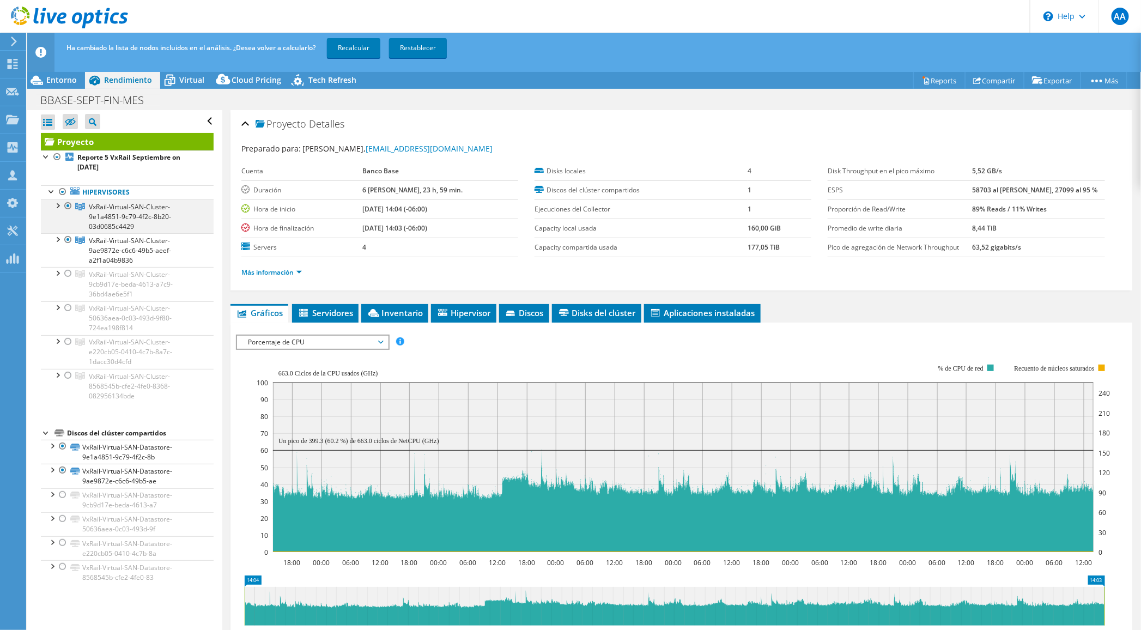
click at [71, 207] on div at bounding box center [68, 205] width 11 height 13
click at [58, 237] on div at bounding box center [57, 238] width 11 height 11
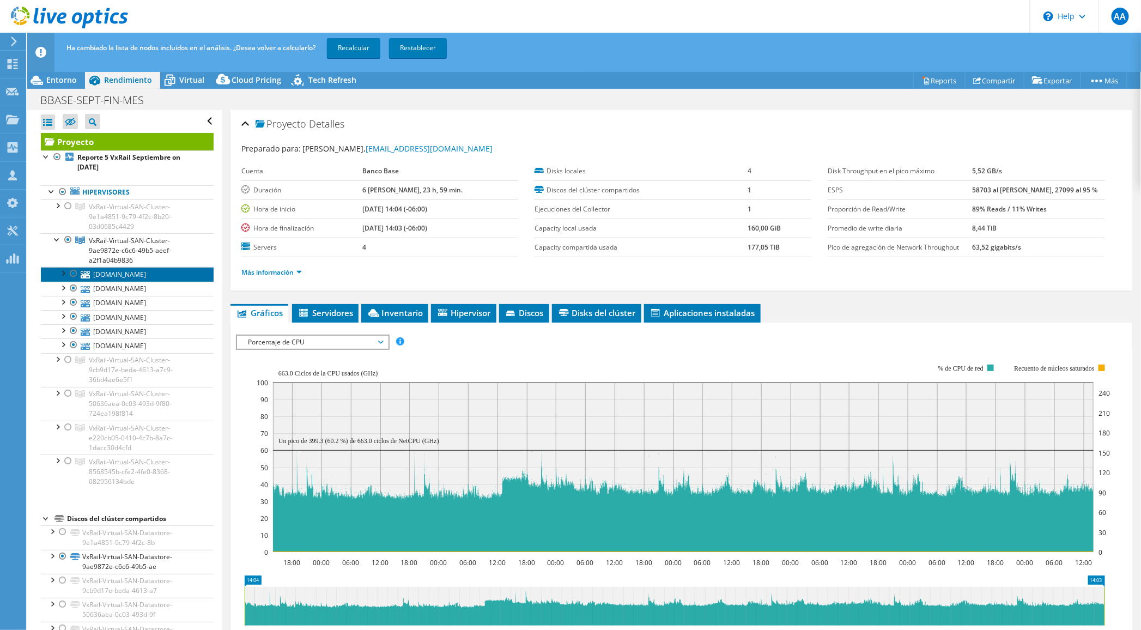
click at [106, 273] on link "[DOMAIN_NAME]" at bounding box center [127, 274] width 173 height 14
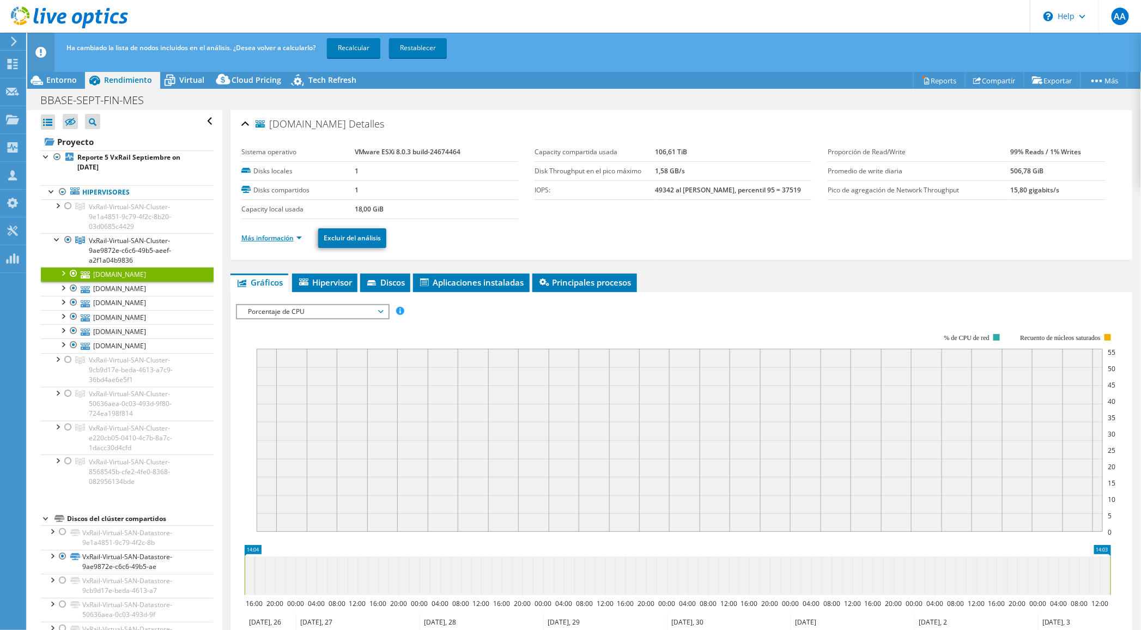
click at [279, 234] on link "Más información" at bounding box center [271, 237] width 61 height 9
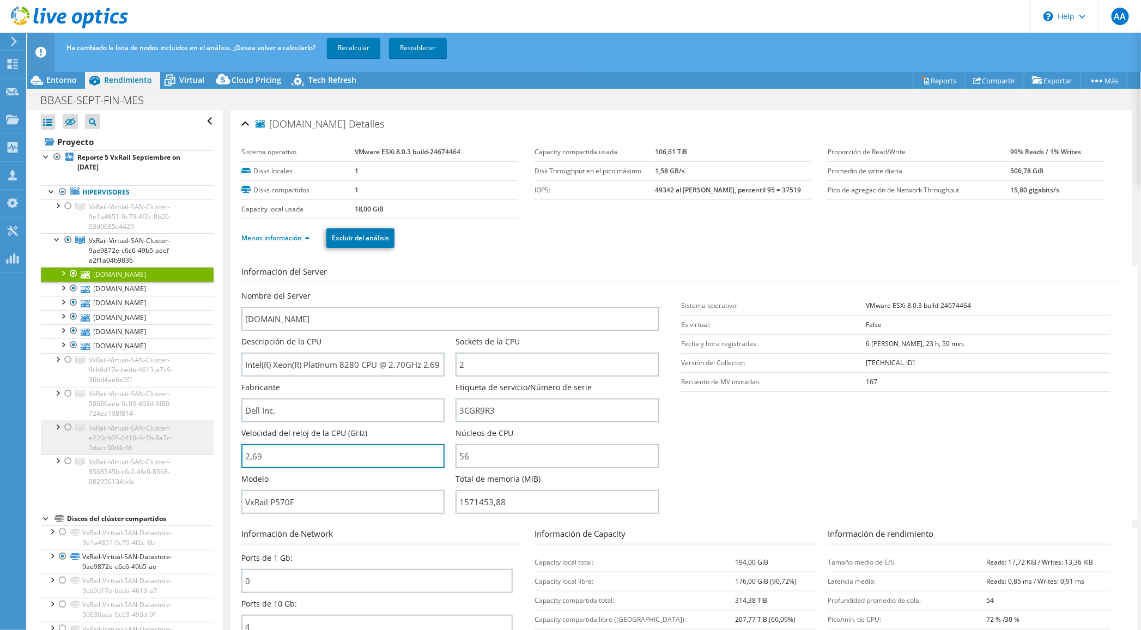
drag, startPoint x: 277, startPoint y: 453, endPoint x: 192, endPoint y: 440, distance: 85.9
click at [192, 440] on div "Abrir todo Cerrar todo Ocultar nodos excluidos Filtro de árbol del proyecto" at bounding box center [584, 378] width 1114 height 537
type input "269"
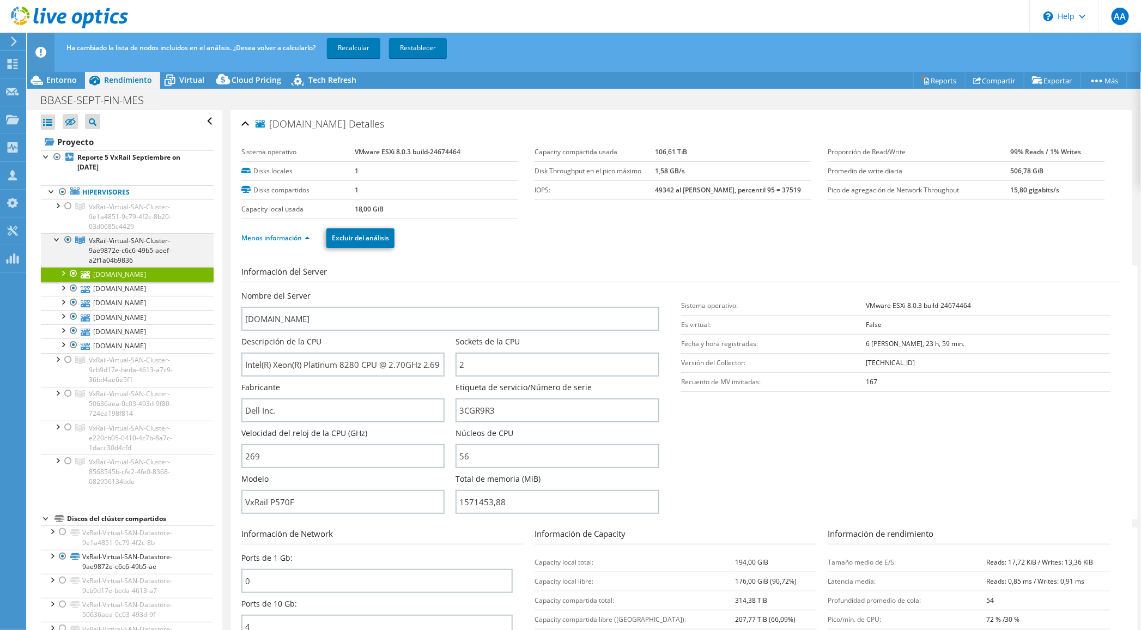
click at [65, 238] on div at bounding box center [68, 239] width 11 height 13
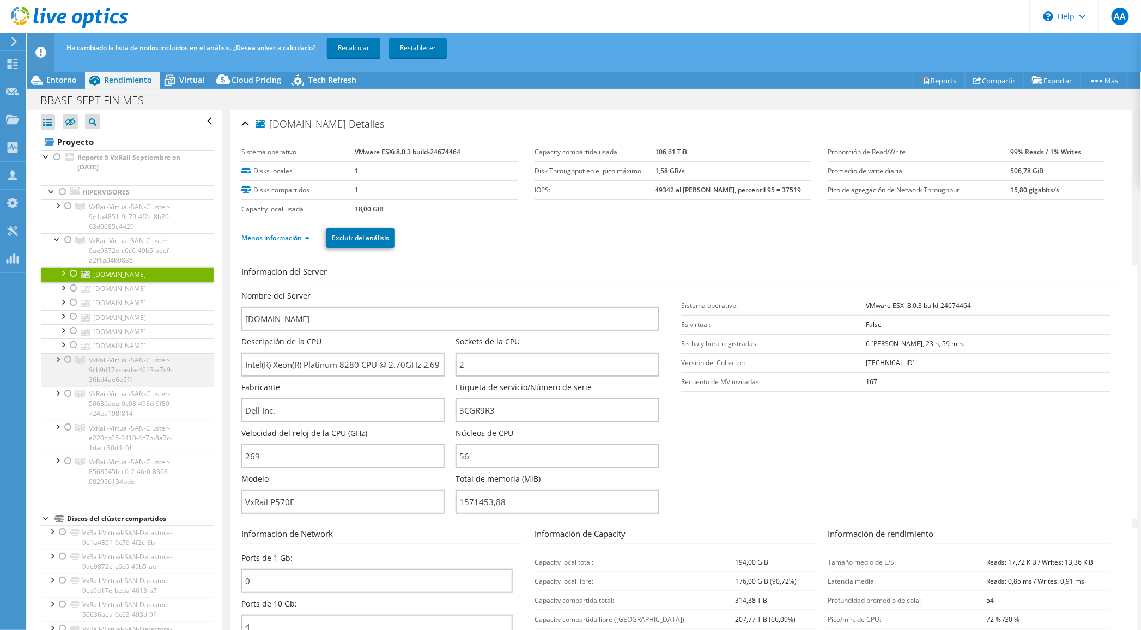
click at [66, 358] on div at bounding box center [68, 359] width 11 height 13
click at [355, 44] on link "Recalcular" at bounding box center [353, 48] width 53 height 20
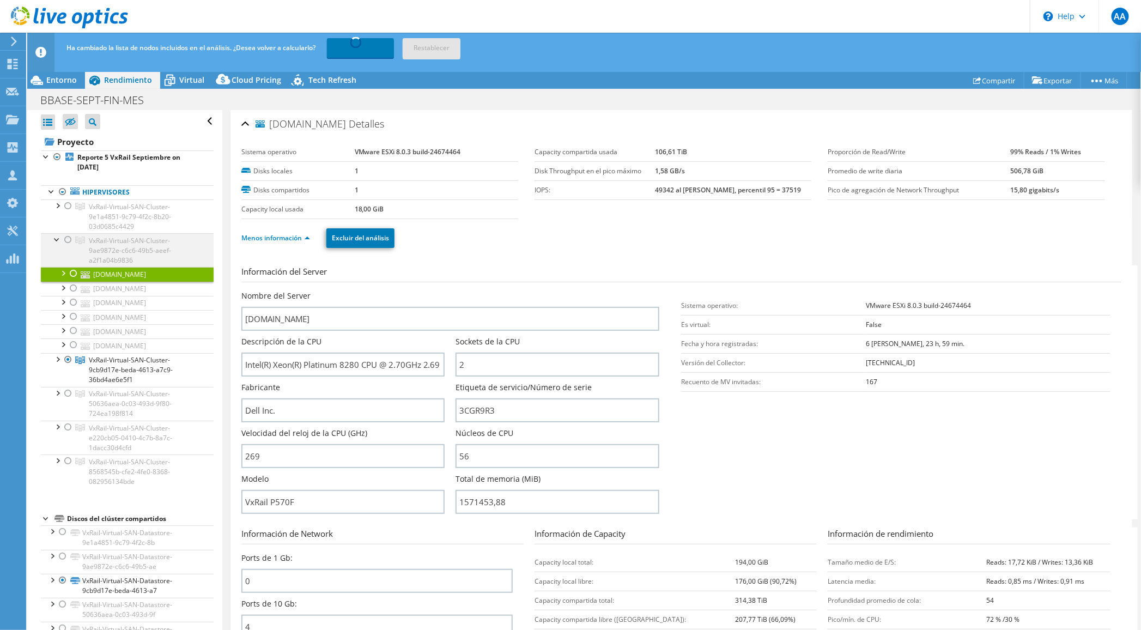
click at [58, 239] on div at bounding box center [57, 238] width 11 height 11
